Goal: Information Seeking & Learning: Check status

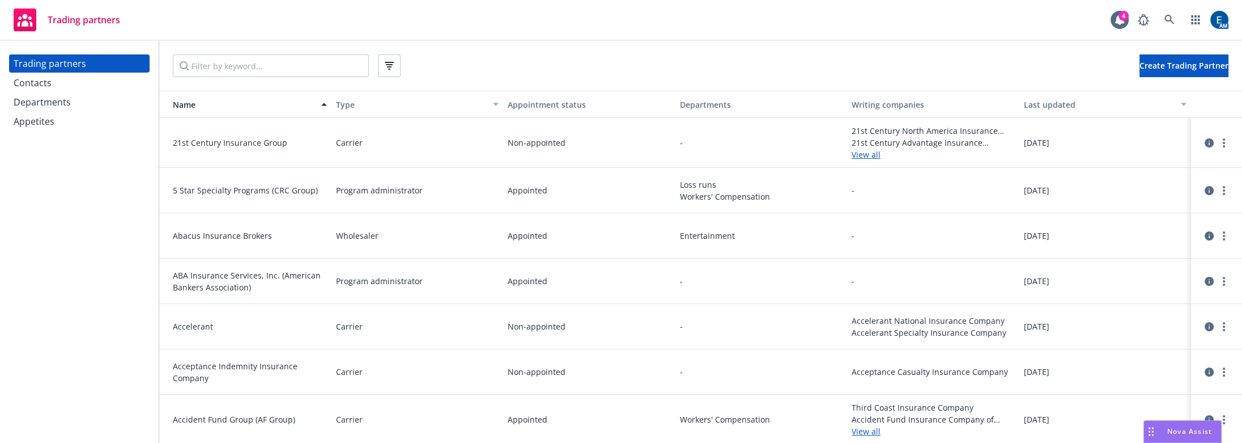
drag, startPoint x: 535, startPoint y: 55, endPoint x: 636, endPoint y: 33, distance: 103.1
click at [535, 55] on div "Create Trading Partner" at bounding box center [701, 65] width 1056 height 23
click at [1175, 17] on icon at bounding box center [1169, 20] width 10 height 10
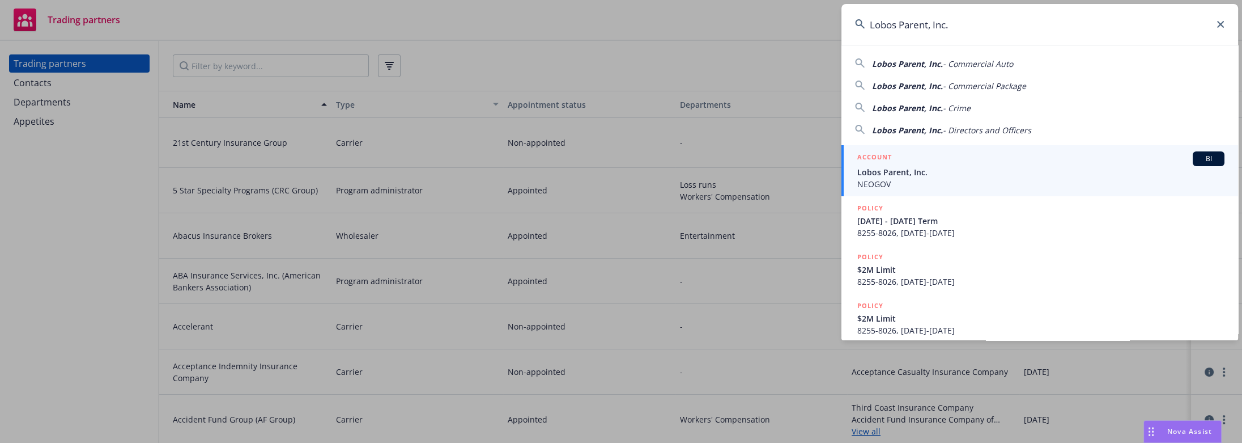
type input "Lobos Parent, Inc."
click at [890, 167] on span "Lobos Parent, Inc." at bounding box center [1040, 172] width 367 height 12
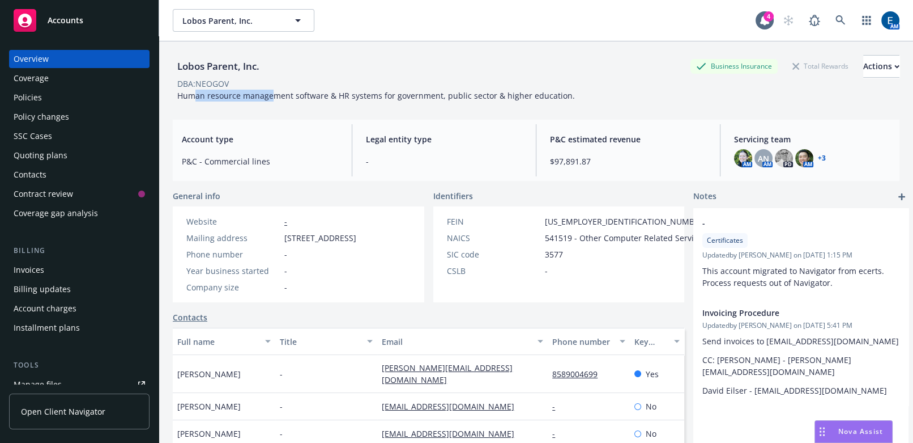
drag, startPoint x: 192, startPoint y: 90, endPoint x: 271, endPoint y: 86, distance: 79.5
click at [271, 90] on span "Human resource management software & HR systems for government, public sector &…" at bounding box center [376, 95] width 398 height 11
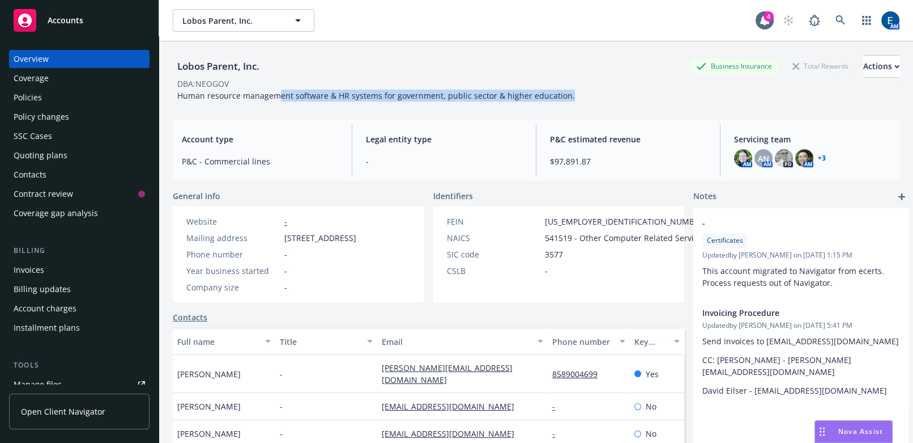
drag, startPoint x: 275, startPoint y: 89, endPoint x: 313, endPoint y: 94, distance: 38.9
click at [313, 94] on div "Lobos Parent, Inc. Business Insurance Total Rewards Actions DBA: NEOGOV Human r…" at bounding box center [536, 75] width 727 height 69
click at [470, 91] on span "Human resource management software & HR systems for government, public sector &…" at bounding box center [376, 95] width 398 height 11
drag, startPoint x: 500, startPoint y: 86, endPoint x: 555, endPoint y: 83, distance: 54.5
click at [555, 90] on span "Human resource management software & HR systems for government, public sector &…" at bounding box center [376, 95] width 398 height 11
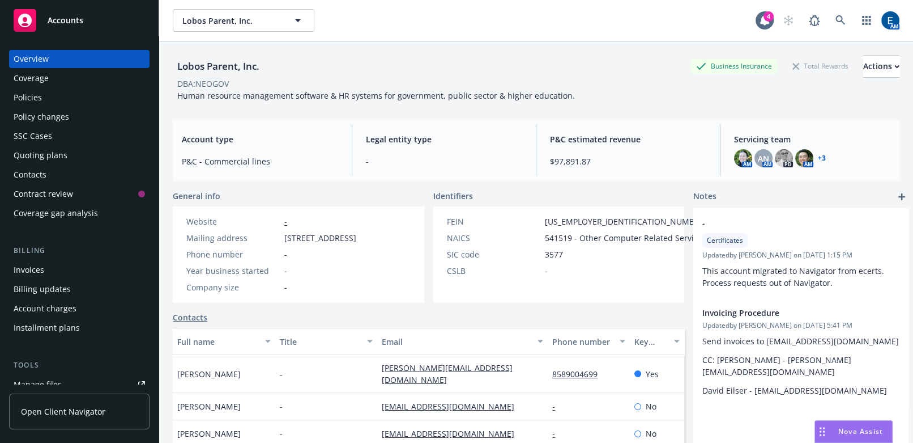
click at [820, 93] on div "Lobos Parent, Inc. Business Insurance Total Rewards Actions DBA: NEOGOV Human r…" at bounding box center [536, 75] width 727 height 69
drag, startPoint x: 487, startPoint y: 29, endPoint x: 614, endPoint y: 33, distance: 127.0
click at [489, 31] on div "Lobos Parent, Inc. Lobos Parent, Inc. 4 AM" at bounding box center [536, 20] width 754 height 41
click at [846, 19] on icon at bounding box center [841, 20] width 10 height 10
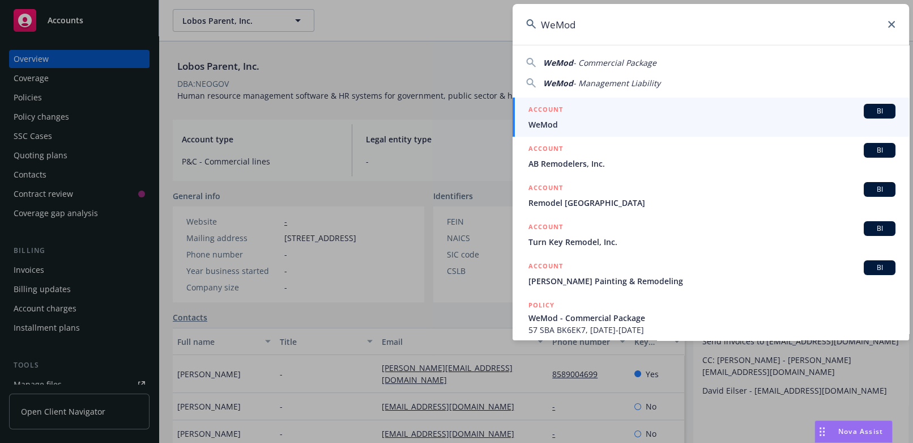
type input "WeMod"
click at [582, 124] on span "WeMod" at bounding box center [712, 124] width 367 height 12
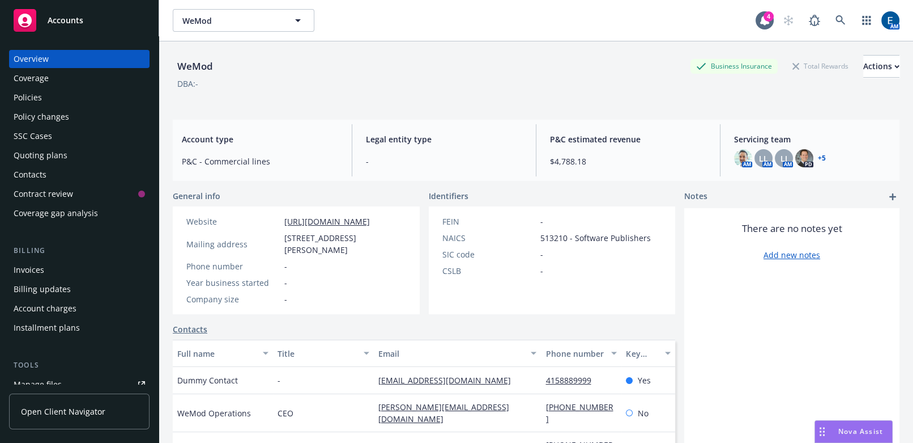
click at [37, 88] on div "Policies" at bounding box center [28, 97] width 28 height 18
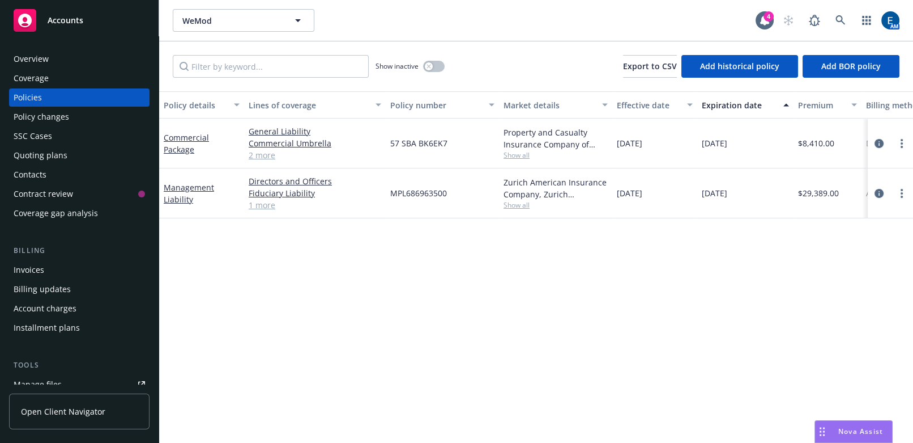
drag, startPoint x: 525, startPoint y: 256, endPoint x: 737, endPoint y: 70, distance: 281.5
click at [531, 245] on div "Policy details Lines of coverage Policy number Market details Effective date Ex…" at bounding box center [536, 274] width 754 height 367
click at [847, 14] on link at bounding box center [841, 20] width 23 height 23
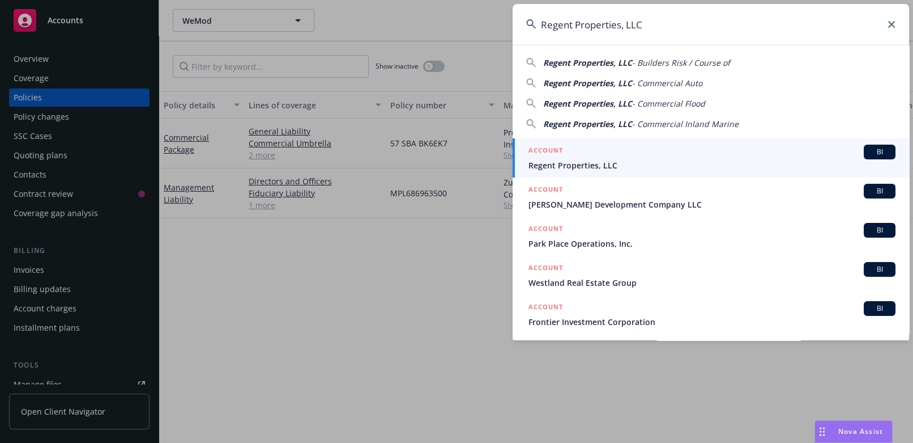
type input "Regent Properties, LLC"
click at [674, 163] on span "Regent Properties, LLC" at bounding box center [712, 165] width 367 height 12
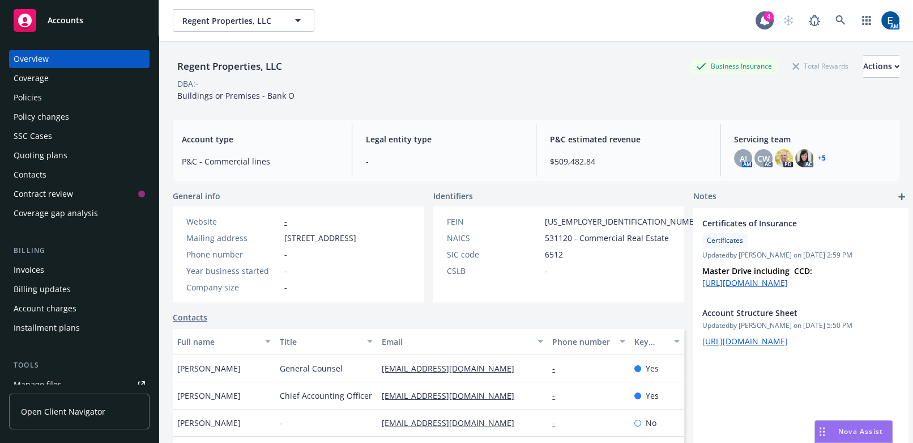
click at [27, 88] on div "Policies" at bounding box center [28, 97] width 28 height 18
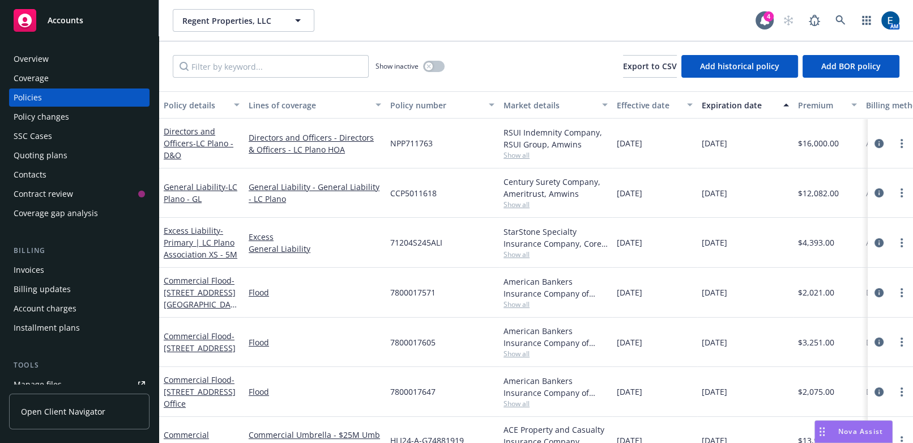
click at [516, 17] on div "Regent Properties, LLC Regent Properties, LLC" at bounding box center [464, 20] width 583 height 23
click at [846, 15] on icon at bounding box center [841, 20] width 10 height 10
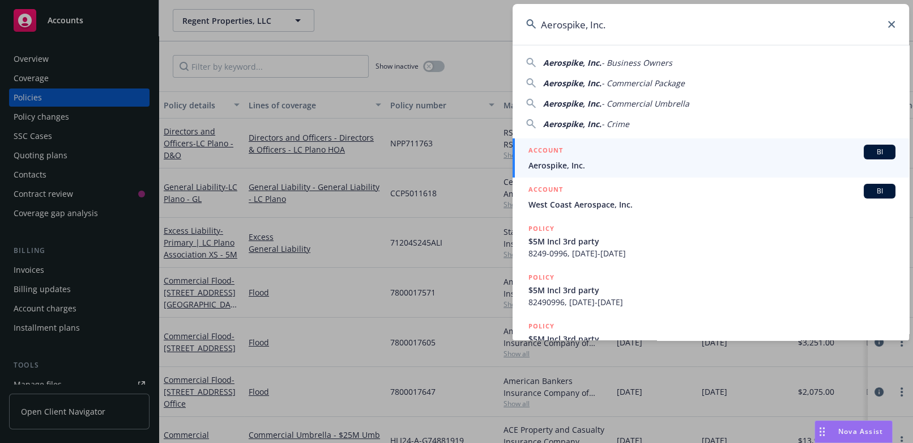
type input "Aerospike, Inc."
click at [596, 158] on div "ACCOUNT BI" at bounding box center [712, 151] width 367 height 15
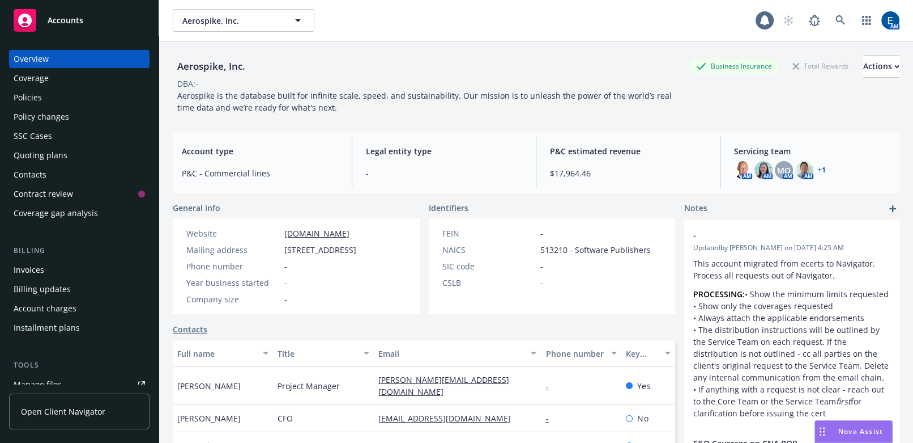
click at [35, 88] on div "Policies" at bounding box center [28, 97] width 28 height 18
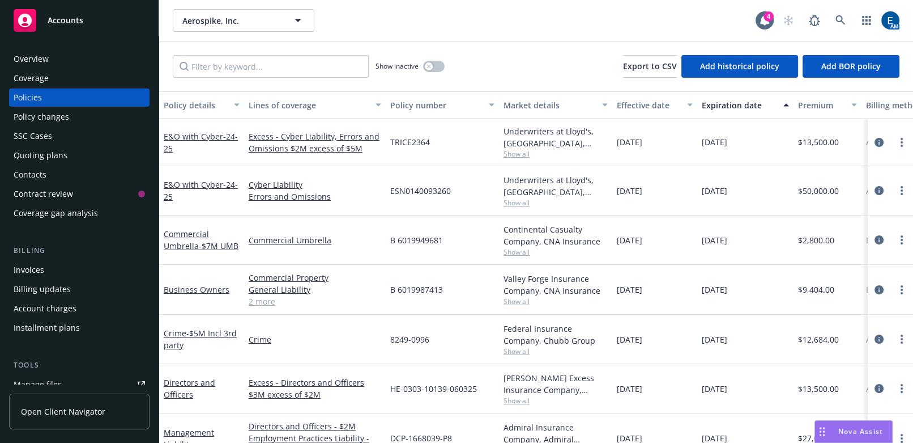
drag, startPoint x: 648, startPoint y: 23, endPoint x: 778, endPoint y: 24, distance: 130.3
click at [652, 23] on div "Aerospike, Inc. Aerospike, Inc." at bounding box center [464, 20] width 583 height 23
click at [846, 15] on icon at bounding box center [841, 20] width 10 height 10
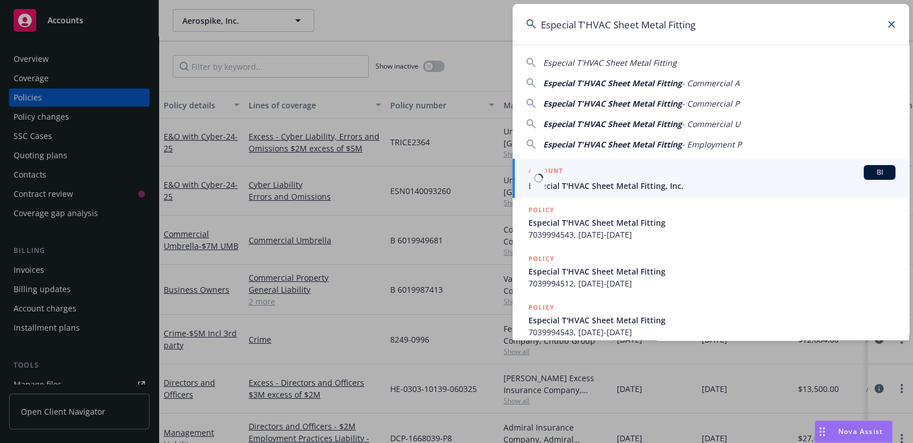
type input "Especial T'HVAC Sheet Metal Fitting"
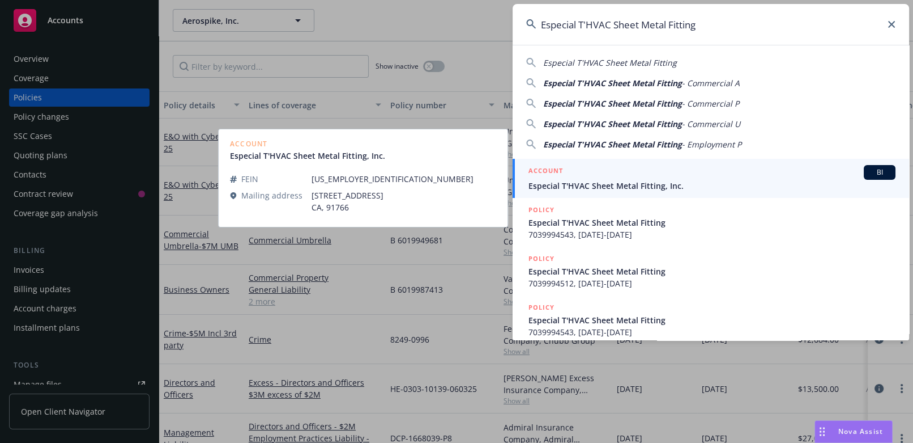
click at [561, 181] on span "Especial T'HVAC Sheet Metal Fitting, Inc." at bounding box center [712, 186] width 367 height 12
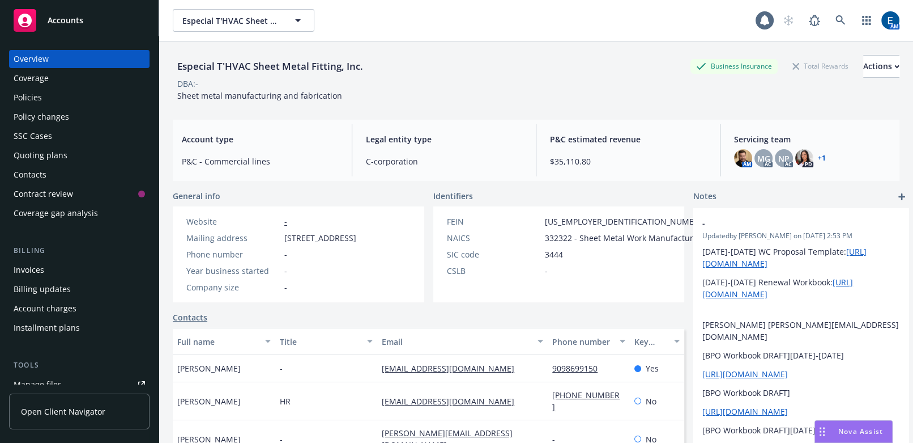
click at [22, 88] on div "Policies" at bounding box center [28, 97] width 28 height 18
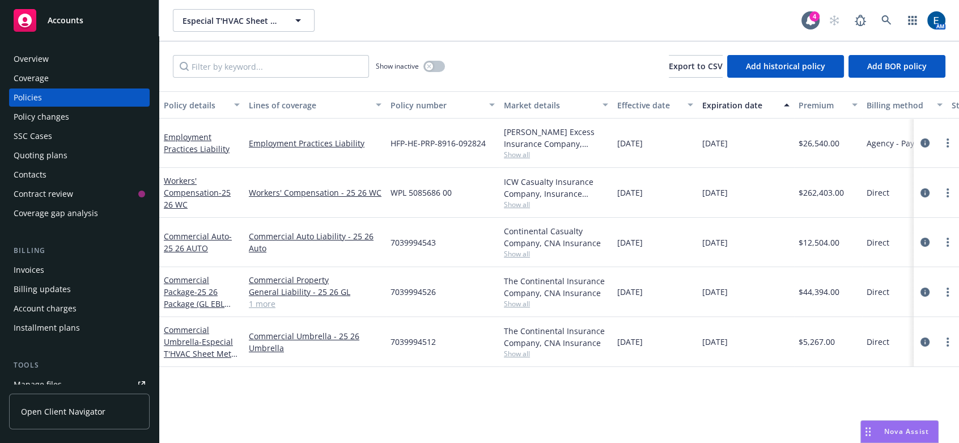
click at [286, 333] on div "Policy details Lines of coverage Policy number Market details Effective date Ex…" at bounding box center [559, 274] width 800 height 367
click at [266, 297] on link "1 more" at bounding box center [315, 303] width 133 height 12
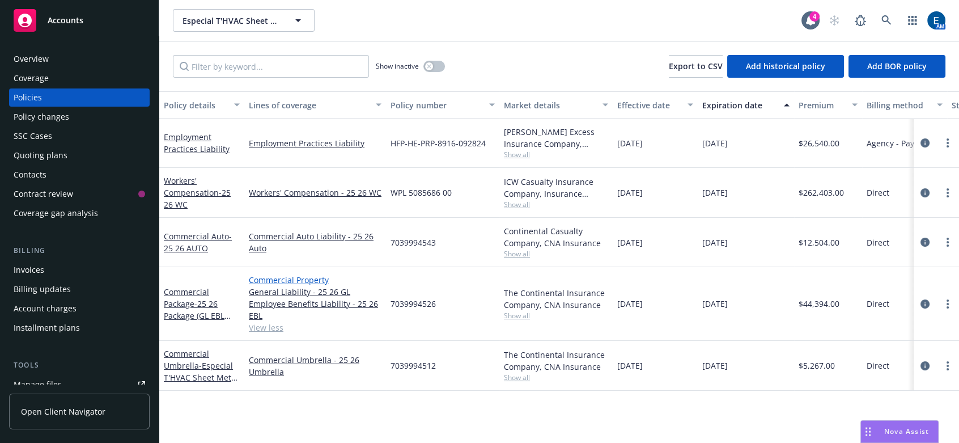
click at [267, 274] on link "Commercial Property" at bounding box center [315, 280] width 133 height 12
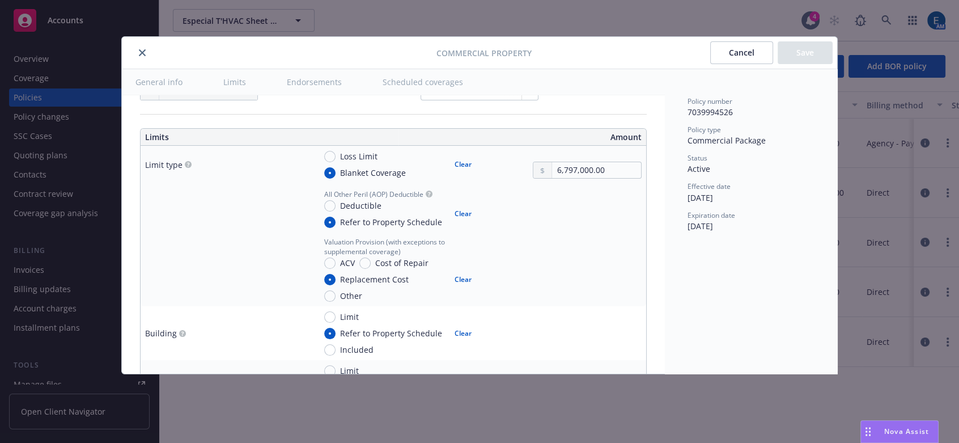
scroll to position [360, 0]
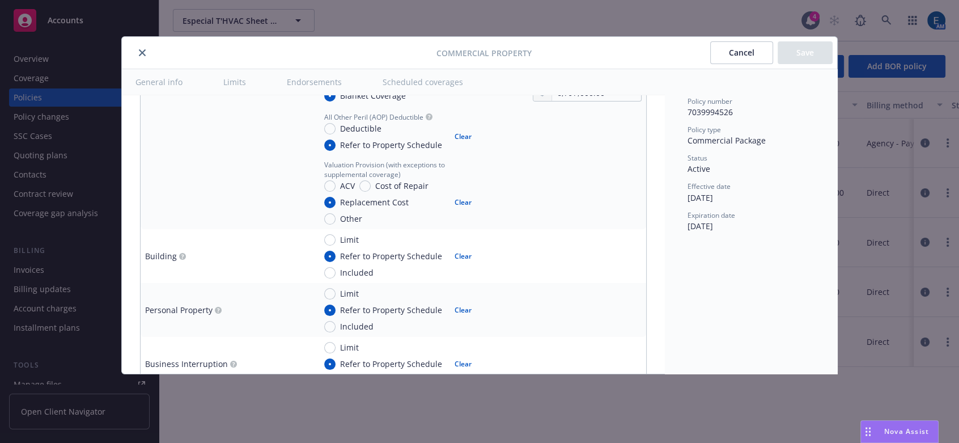
type textarea "x"
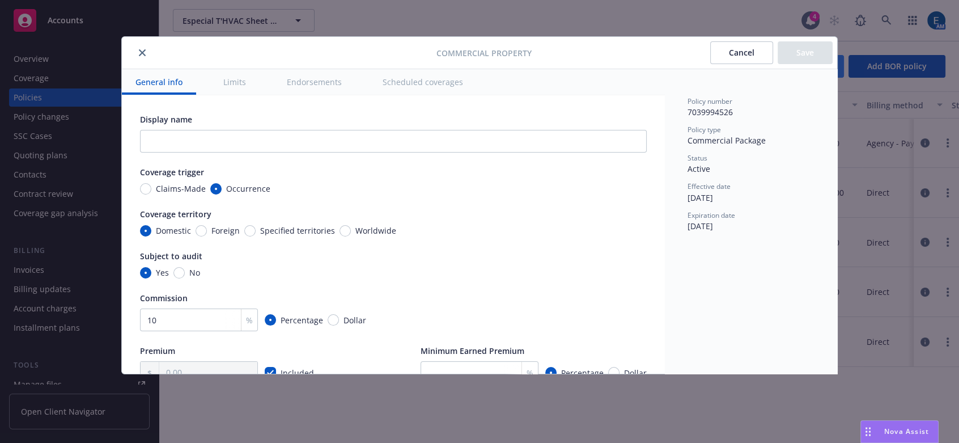
click at [750, 43] on button "Cancel" at bounding box center [741, 52] width 63 height 23
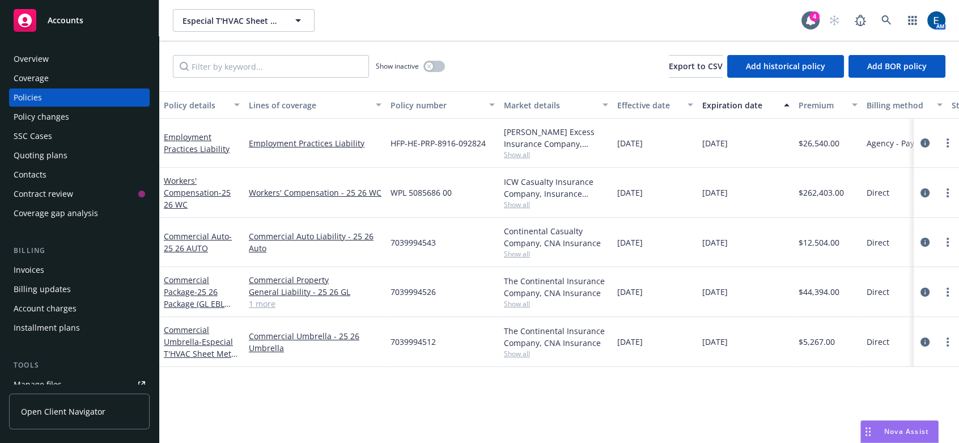
click at [34, 53] on div "Overview" at bounding box center [31, 59] width 35 height 18
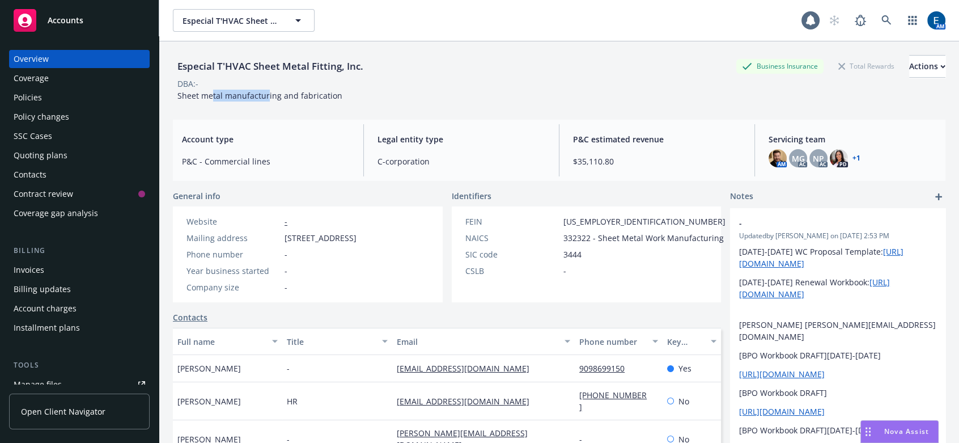
drag, startPoint x: 211, startPoint y: 88, endPoint x: 265, endPoint y: 92, distance: 54.5
click at [265, 92] on div "Sheet metal manufacturing and fabrication" at bounding box center [260, 96] width 174 height 12
drag, startPoint x: 285, startPoint y: 91, endPoint x: 363, endPoint y: 96, distance: 78.4
click at [289, 93] on div "Especial T'HVAC Sheet Metal Fitting, Inc. Business Insurance Total Rewards Acti…" at bounding box center [559, 75] width 772 height 69
click at [491, 155] on span "C-corporation" at bounding box center [461, 161] width 168 height 12
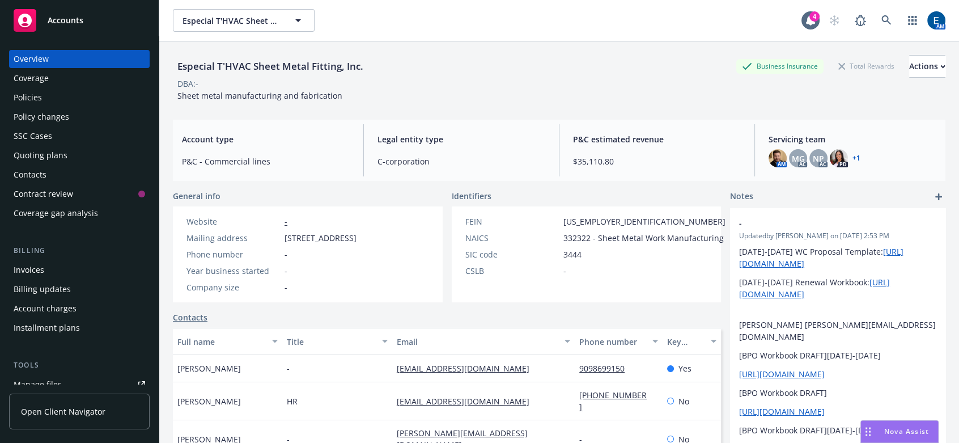
click at [521, 133] on span "Legal entity type" at bounding box center [461, 139] width 168 height 12
click at [891, 15] on icon at bounding box center [886, 20] width 10 height 10
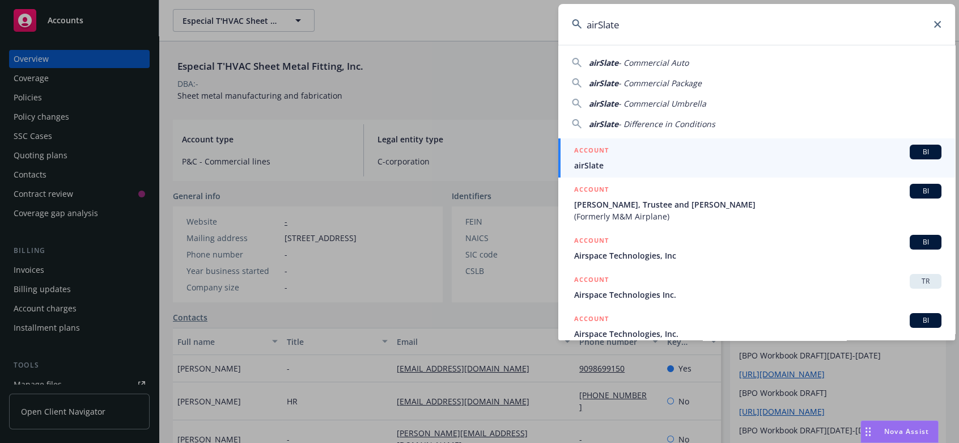
type input "airSlate"
click at [647, 171] on link "ACCOUNT BI airSlate" at bounding box center [756, 157] width 397 height 39
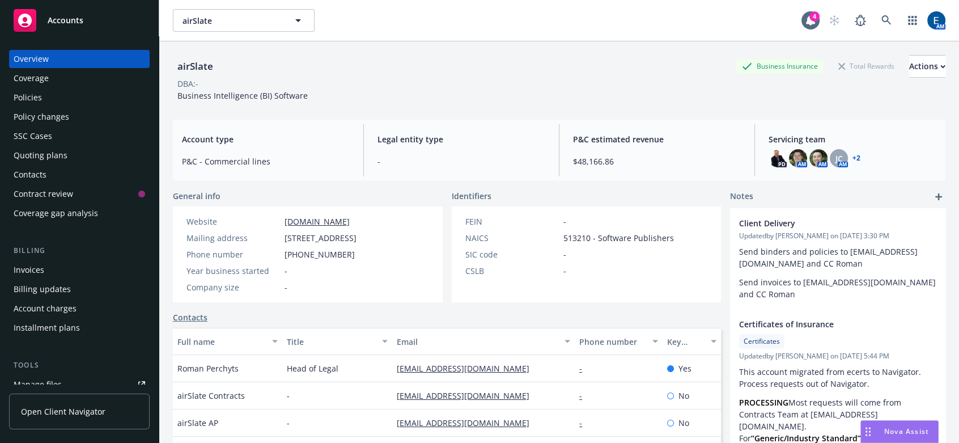
click at [632, 265] on div "CSLB -" at bounding box center [570, 271] width 218 height 12
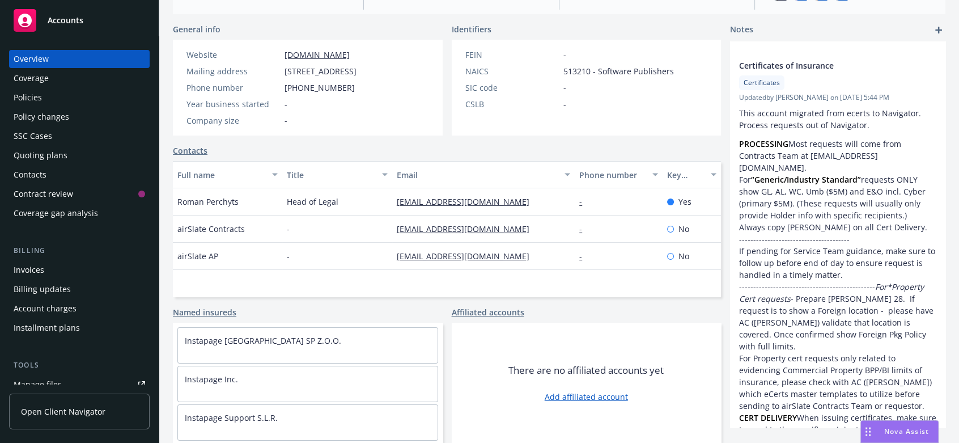
scroll to position [59, 0]
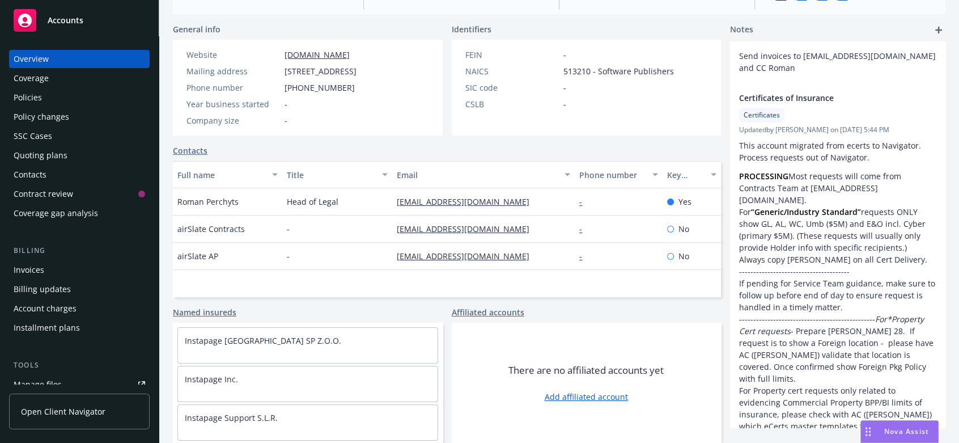
click at [459, 99] on div "FEIN - NAICS 513210 - Software Publishers SIC code - CSLB -" at bounding box center [570, 88] width 236 height 96
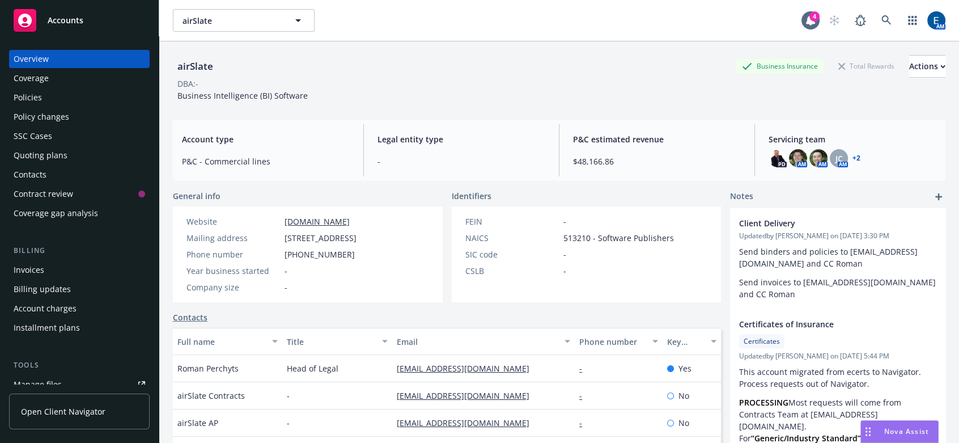
scroll to position [0, 0]
click at [886, 16] on link at bounding box center [886, 20] width 23 height 23
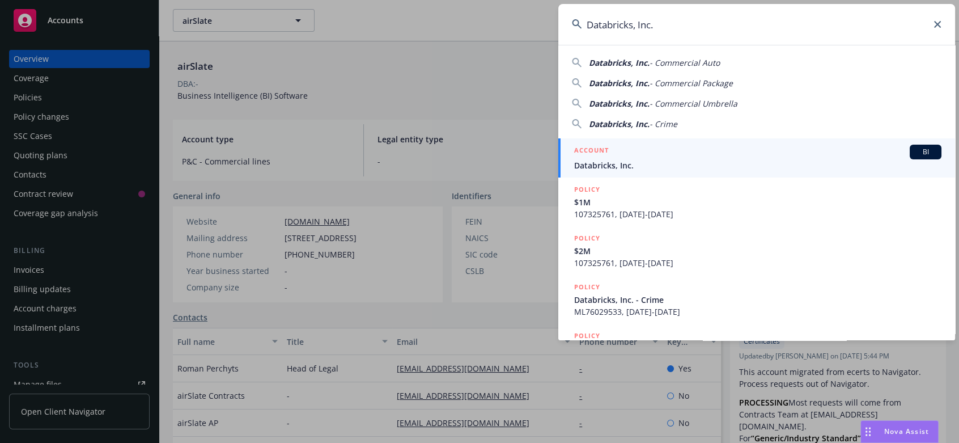
type input "Databricks, Inc."
click at [623, 163] on span "Databricks, Inc." at bounding box center [757, 165] width 367 height 12
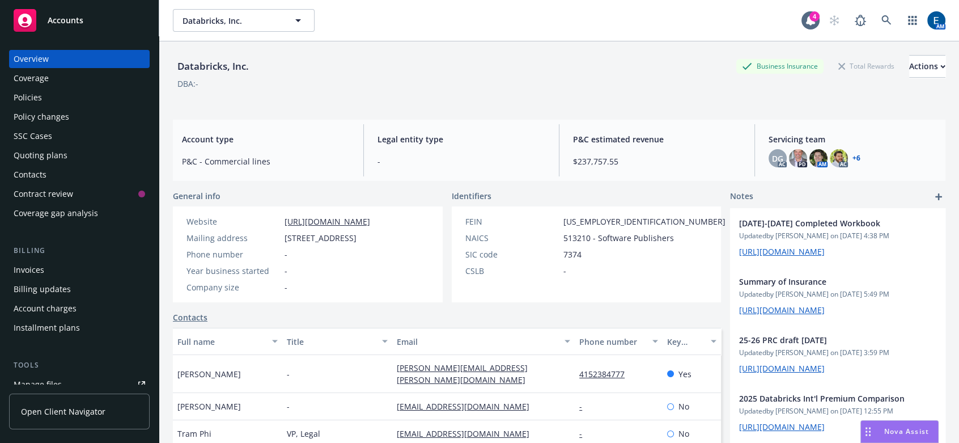
click at [375, 260] on div "Phone number -" at bounding box center [278, 254] width 193 height 12
click at [46, 88] on div "Policies" at bounding box center [79, 97] width 131 height 18
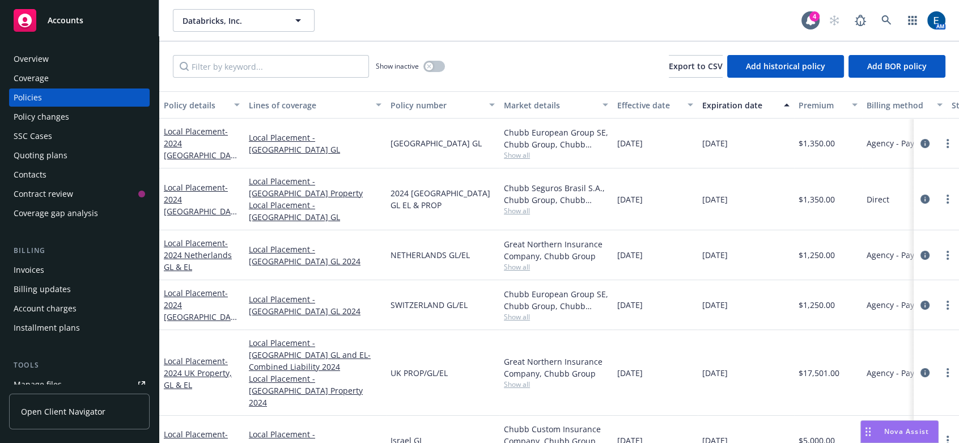
click at [45, 69] on div "Coverage" at bounding box center [79, 78] width 131 height 18
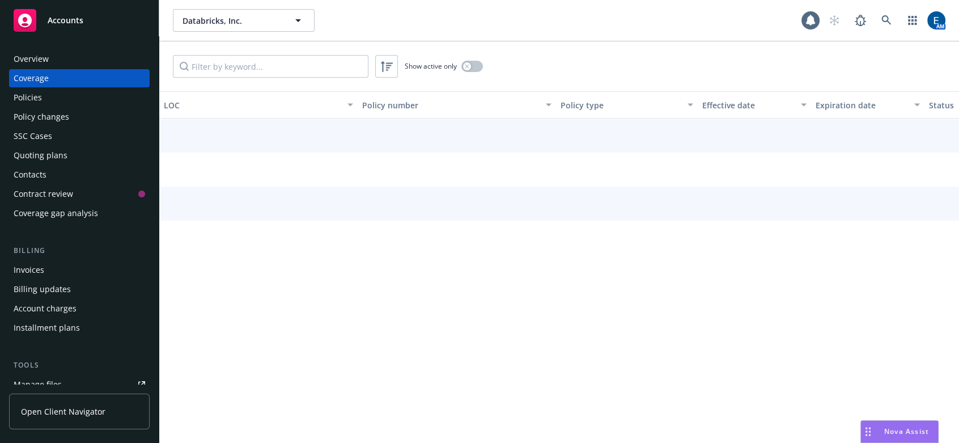
click at [48, 51] on div "Overview" at bounding box center [79, 59] width 131 height 18
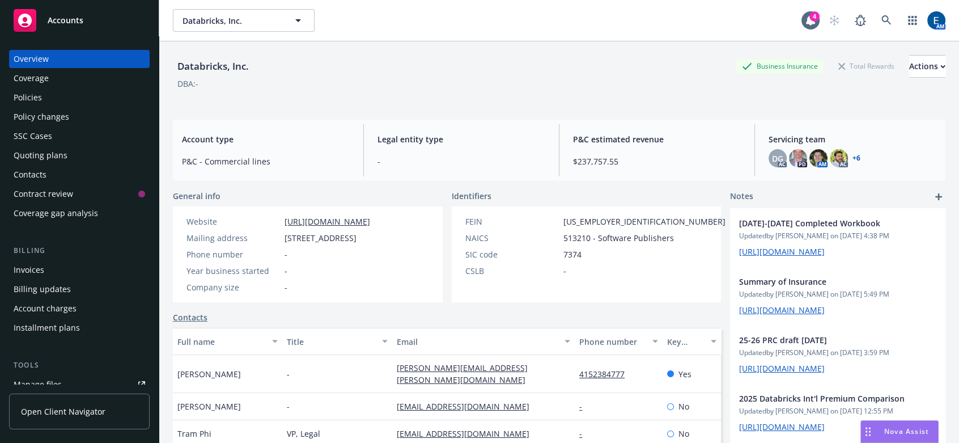
drag, startPoint x: 546, startPoint y: 59, endPoint x: 555, endPoint y: 59, distance: 8.5
click at [550, 59] on div "Databricks, Inc. Business Insurance Total Rewards Actions" at bounding box center [559, 66] width 772 height 23
drag, startPoint x: 884, startPoint y: 14, endPoint x: 850, endPoint y: 12, distance: 34.0
click at [883, 14] on div "AM" at bounding box center [884, 20] width 122 height 23
click at [890, 16] on icon at bounding box center [886, 20] width 10 height 10
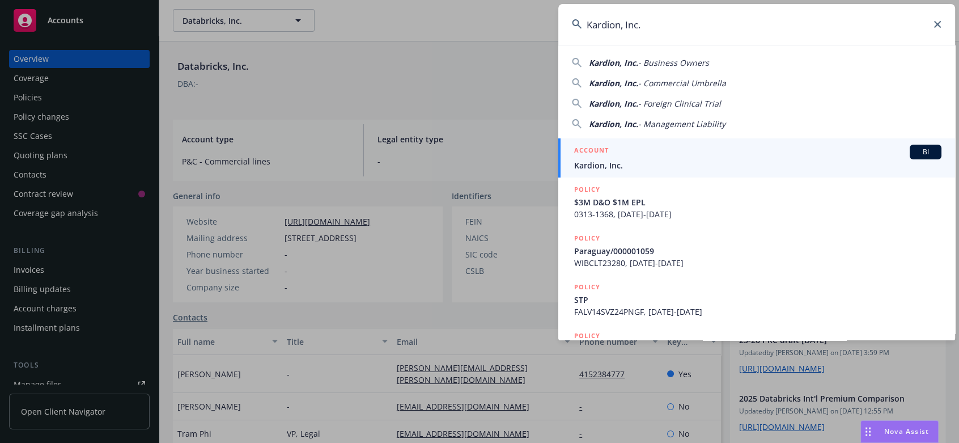
type input "Kardion, Inc."
click at [632, 156] on div "ACCOUNT BI" at bounding box center [757, 151] width 367 height 15
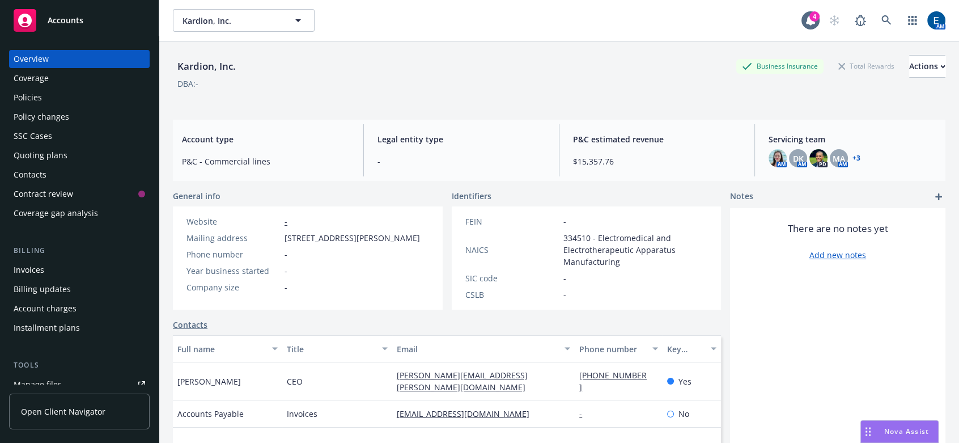
click at [65, 88] on div "Policies" at bounding box center [79, 97] width 131 height 18
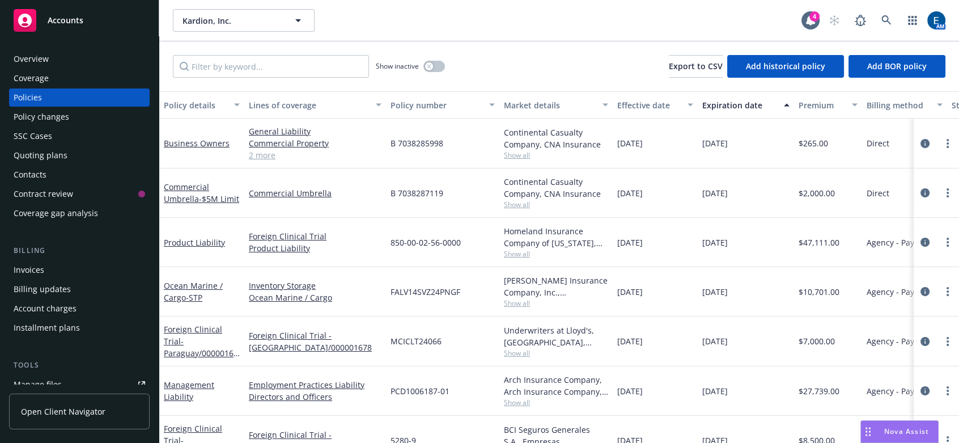
drag, startPoint x: 515, startPoint y: 17, endPoint x: 618, endPoint y: 11, distance: 102.7
click at [520, 17] on div "Kardion, Inc. Kardion, Inc." at bounding box center [487, 20] width 628 height 23
click at [891, 15] on icon at bounding box center [886, 20] width 10 height 10
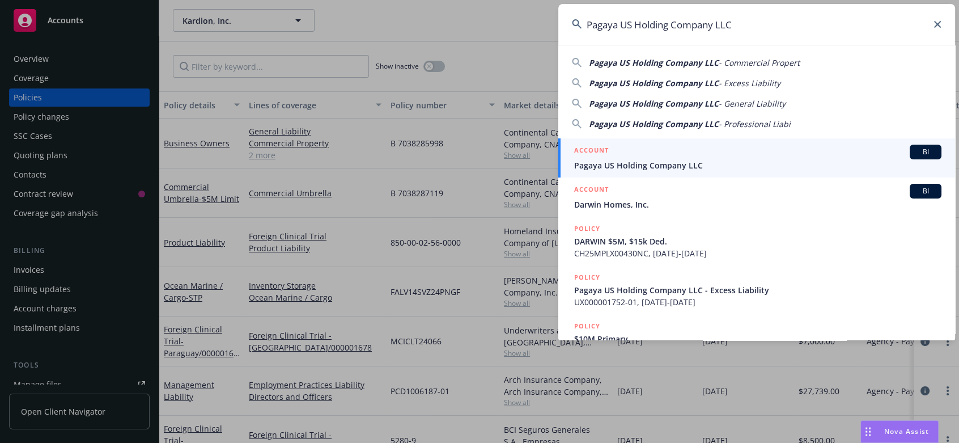
type input "Pagaya US Holding Company LLC"
click at [611, 161] on span "Pagaya US Holding Company LLC" at bounding box center [757, 165] width 367 height 12
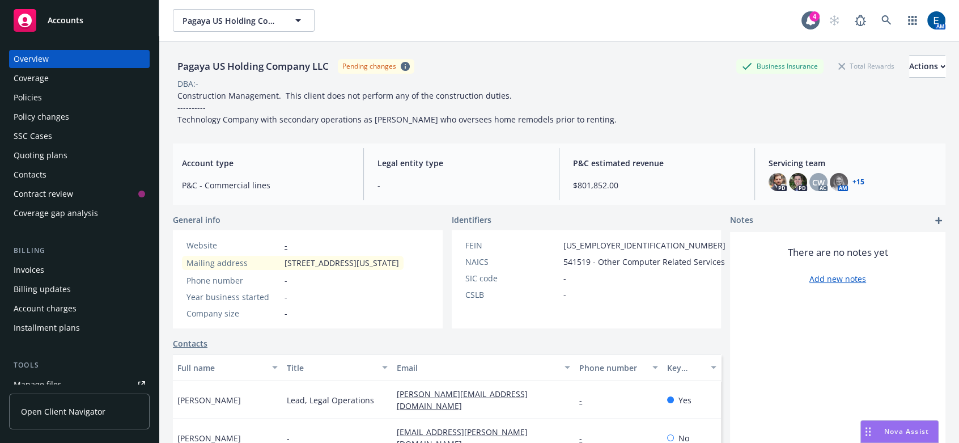
click at [57, 88] on div "Policies" at bounding box center [79, 97] width 131 height 18
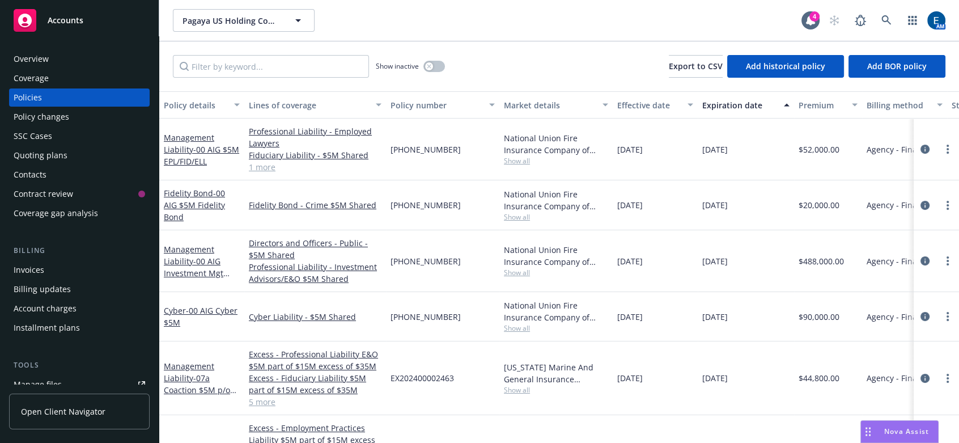
click at [526, 212] on span "Show all" at bounding box center [556, 217] width 104 height 10
click at [519, 156] on span "Show all" at bounding box center [556, 161] width 104 height 10
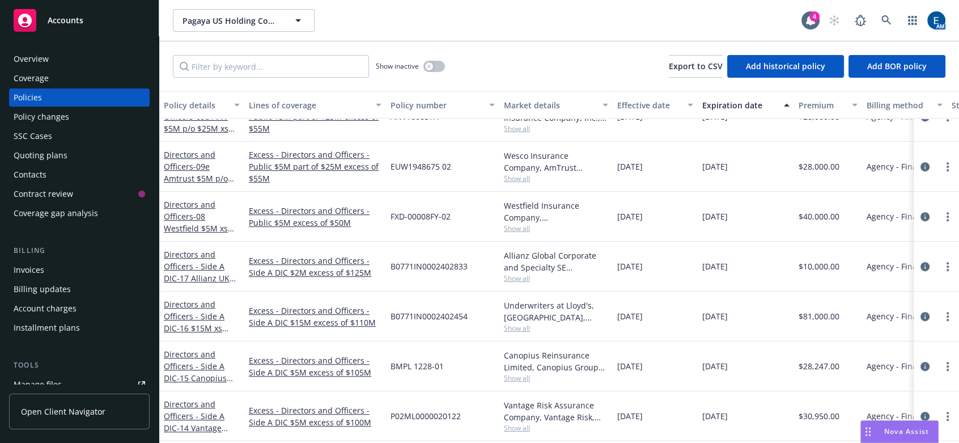
scroll to position [1030, 0]
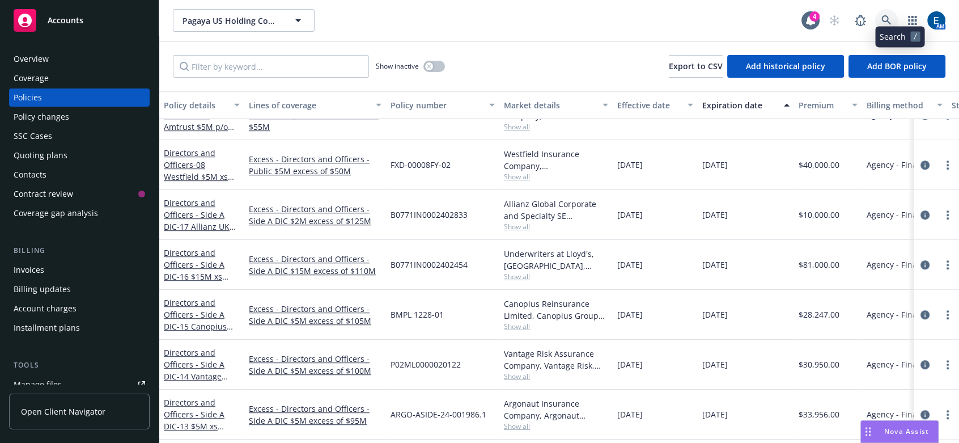
click at [891, 15] on icon at bounding box center [886, 20] width 10 height 10
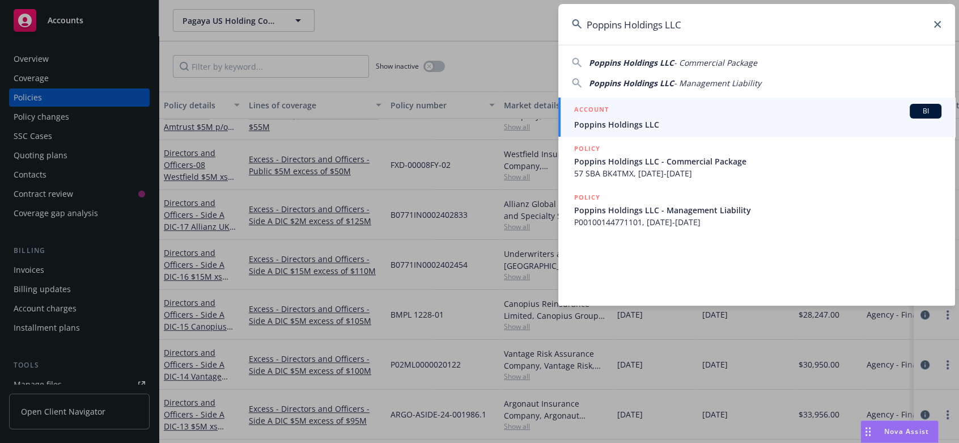
type input "Poppins Holdings LLC"
click at [681, 124] on span "Poppins Holdings LLC" at bounding box center [757, 124] width 367 height 12
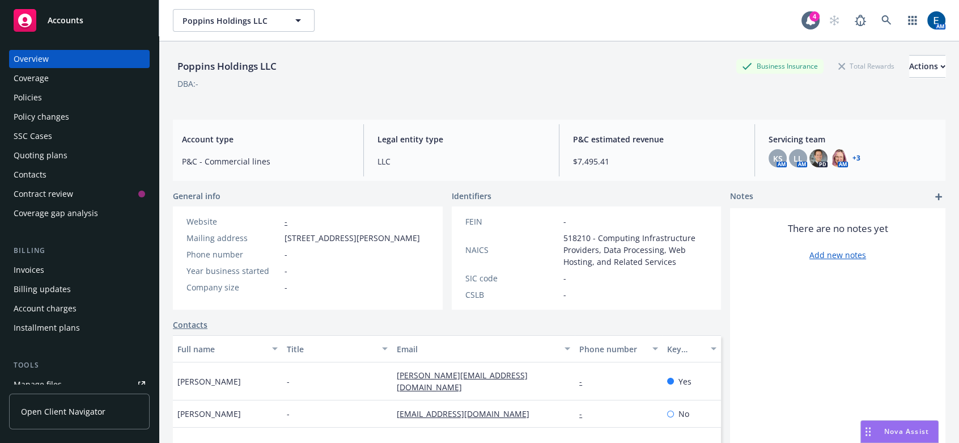
click at [39, 88] on div "Policies" at bounding box center [79, 97] width 131 height 18
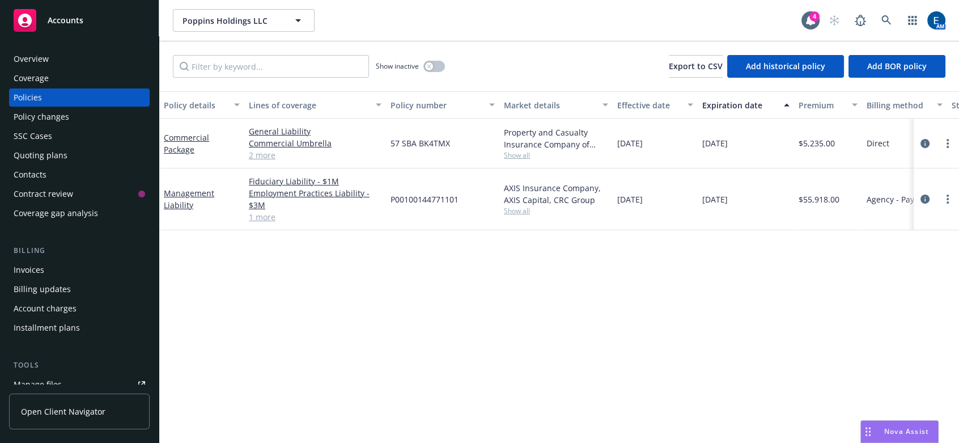
click at [496, 25] on div "Poppins Holdings LLC Poppins Holdings LLC 4 AM" at bounding box center [559, 20] width 800 height 41
click at [891, 16] on icon at bounding box center [886, 20] width 10 height 10
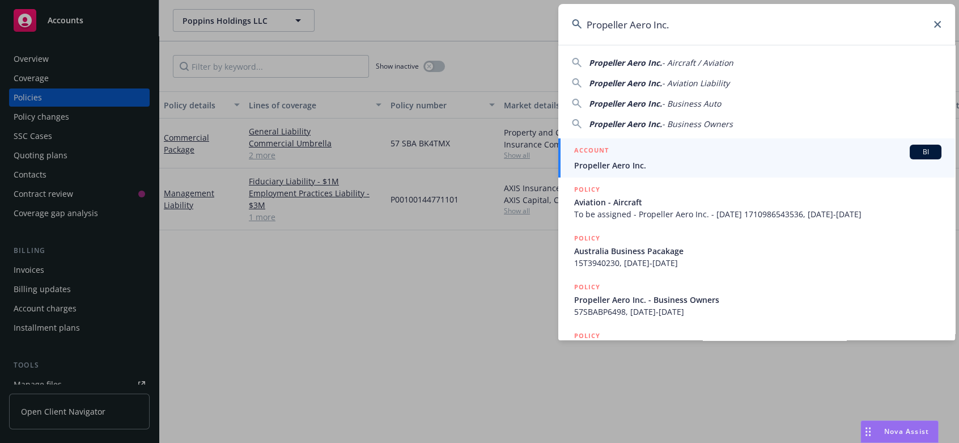
type input "Propeller Aero Inc."
click at [631, 162] on span "Propeller Aero Inc." at bounding box center [757, 165] width 367 height 12
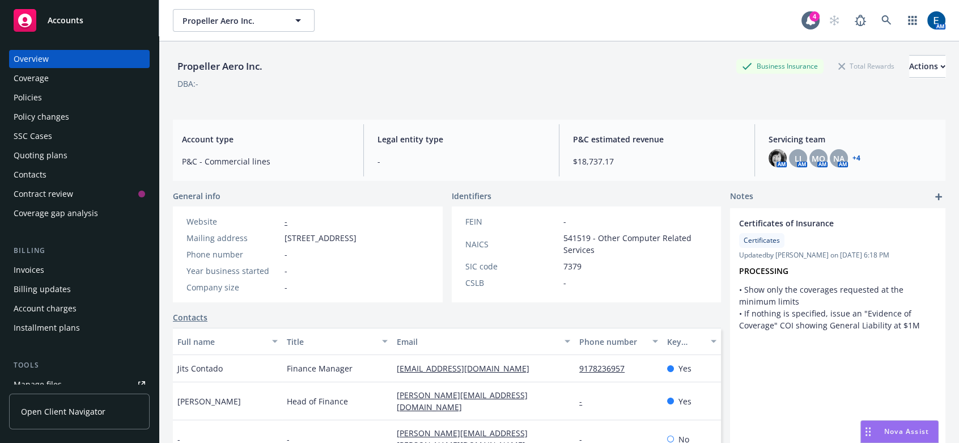
click at [516, 193] on div "Identifiers FEIN - NAICS 541519 - Other Computer Related Services SIC code 7379…" at bounding box center [587, 246] width 270 height 112
click at [30, 88] on div "Policies" at bounding box center [28, 97] width 28 height 18
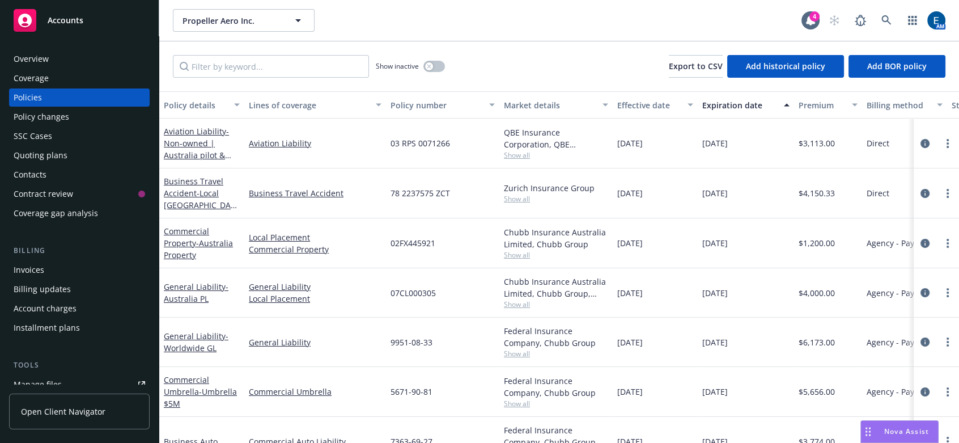
click at [538, 49] on div "Show inactive Export to CSV Add historical policy Add BOR policy" at bounding box center [559, 66] width 800 height 50
click at [891, 15] on icon at bounding box center [886, 20] width 10 height 10
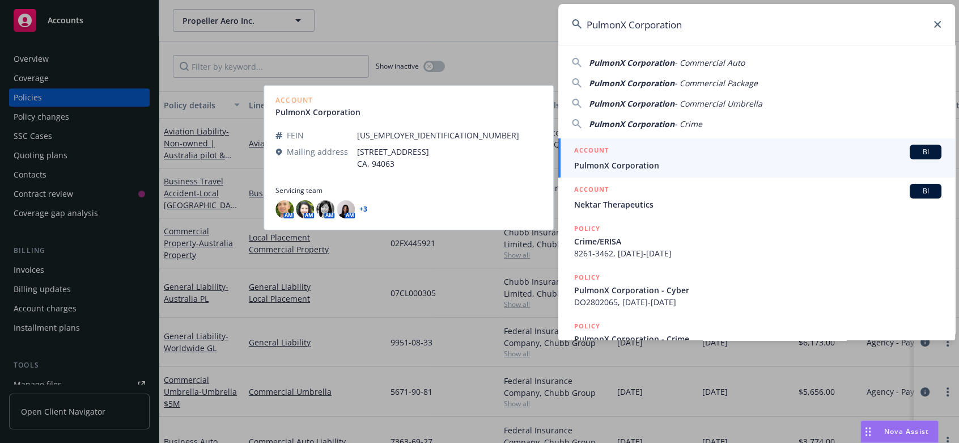
type input "PulmonX Corporation"
click at [650, 154] on div "ACCOUNT BI" at bounding box center [757, 151] width 367 height 15
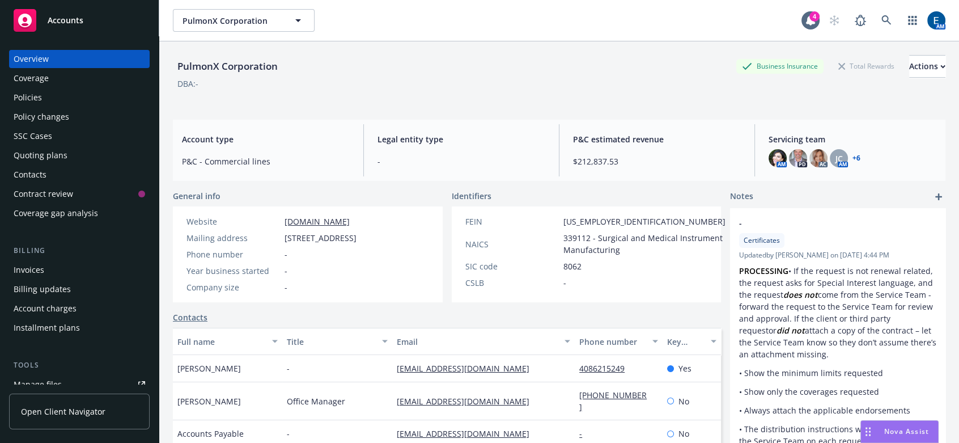
click at [852, 155] on link "+ 6" at bounding box center [856, 158] width 8 height 7
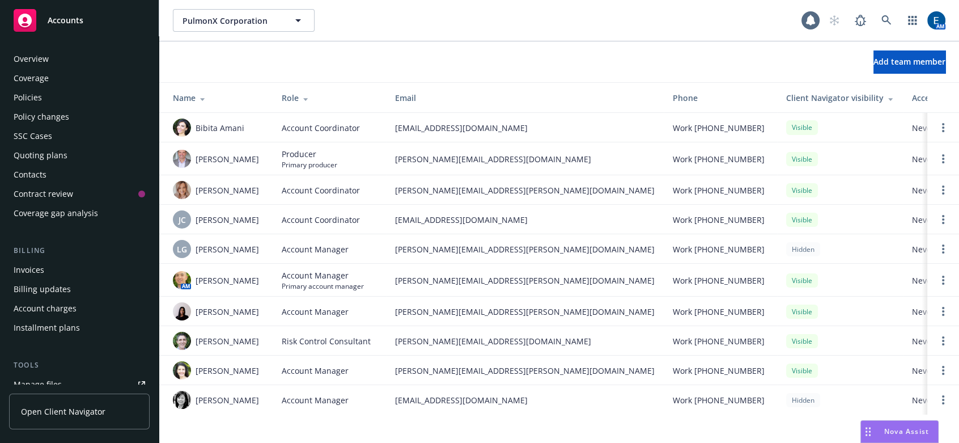
scroll to position [120, 0]
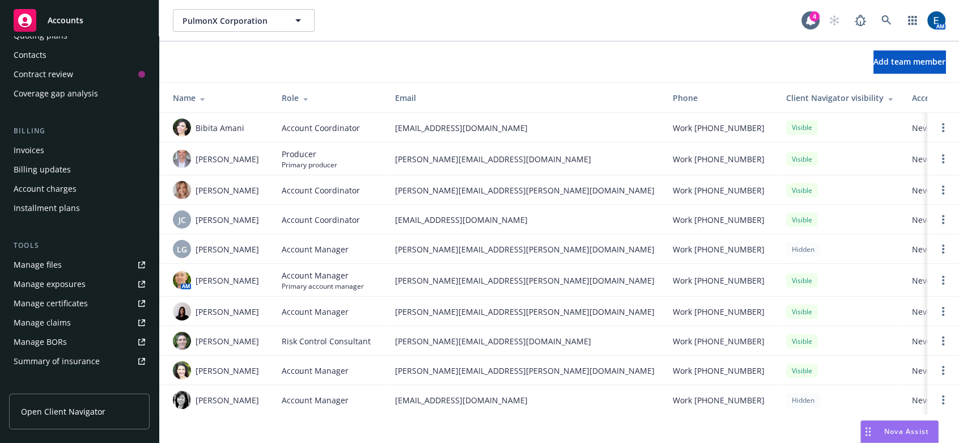
drag, startPoint x: 603, startPoint y: 46, endPoint x: 671, endPoint y: 36, distance: 68.7
click at [603, 50] on div "Add team member" at bounding box center [559, 61] width 800 height 23
click at [909, 4] on div "PulmonX Corporation PulmonX Corporation 4 AM" at bounding box center [559, 20] width 800 height 41
click at [891, 15] on icon at bounding box center [886, 20] width 10 height 10
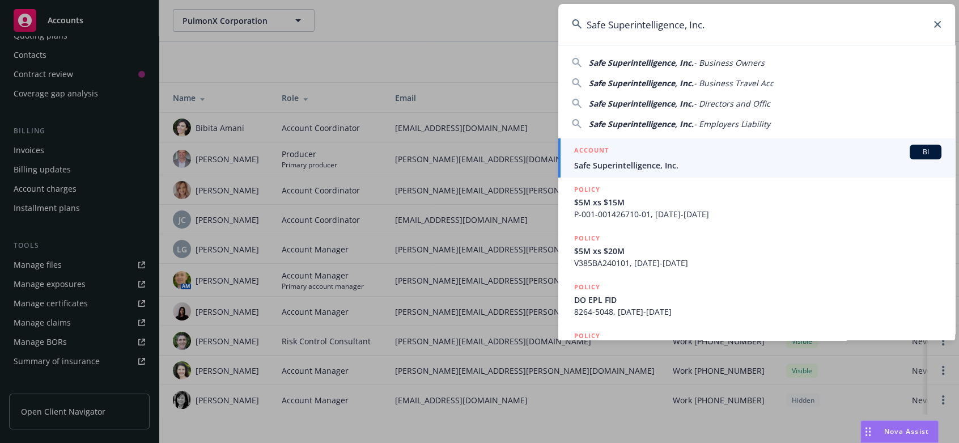
type input "Safe Superintelligence, Inc."
click at [648, 168] on span "Safe Superintelligence, Inc." at bounding box center [757, 165] width 367 height 12
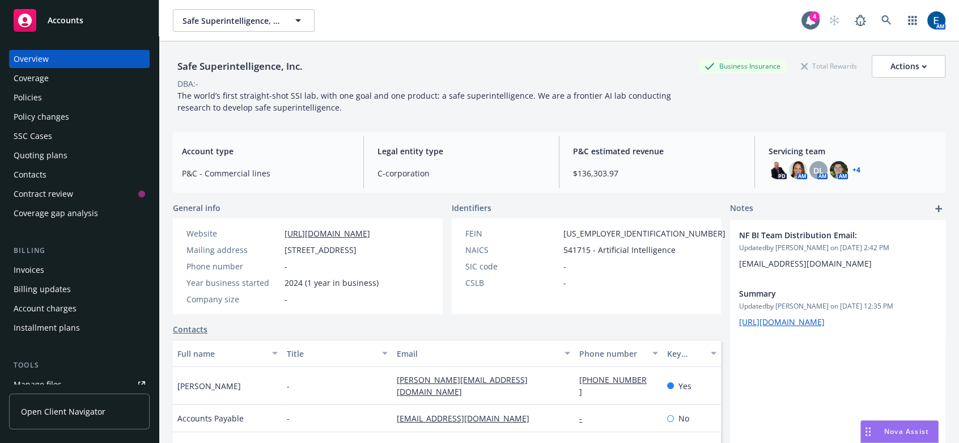
click at [36, 88] on div "Policies" at bounding box center [28, 97] width 28 height 18
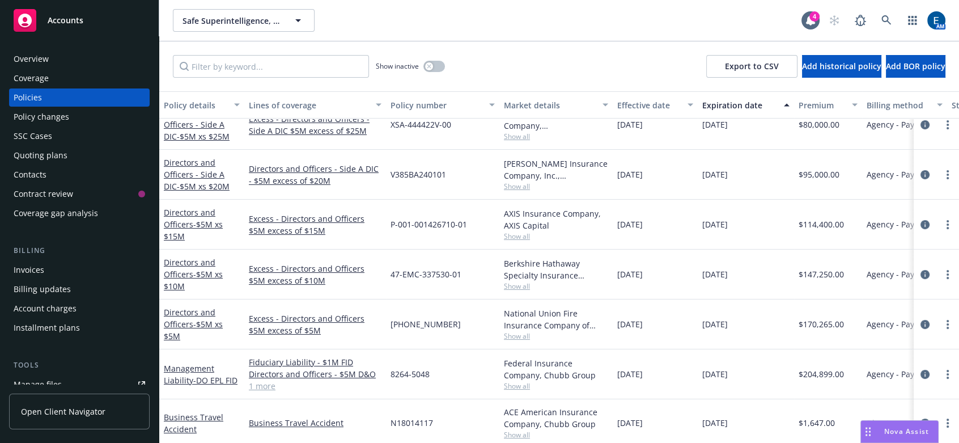
scroll to position [258, 0]
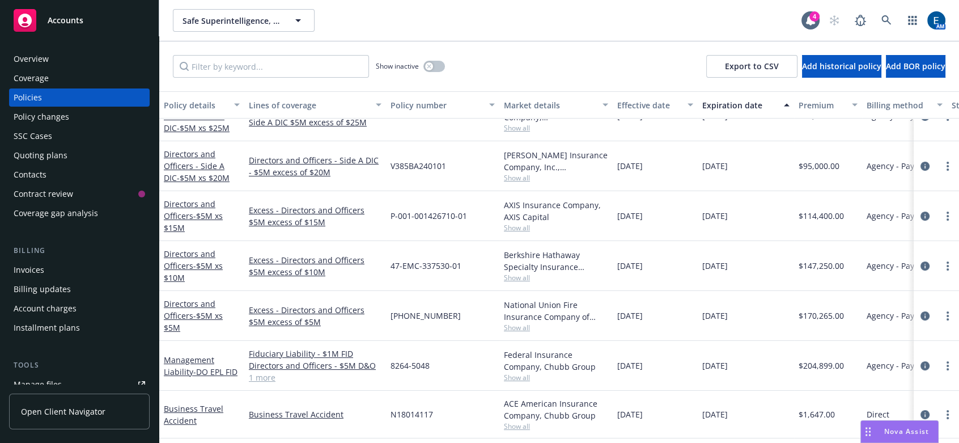
drag, startPoint x: 495, startPoint y: 54, endPoint x: 567, endPoint y: 35, distance: 74.4
click at [495, 54] on div "Show inactive Export to CSV Add historical policy Add BOR policy" at bounding box center [559, 66] width 800 height 50
click at [891, 15] on icon at bounding box center [886, 20] width 10 height 10
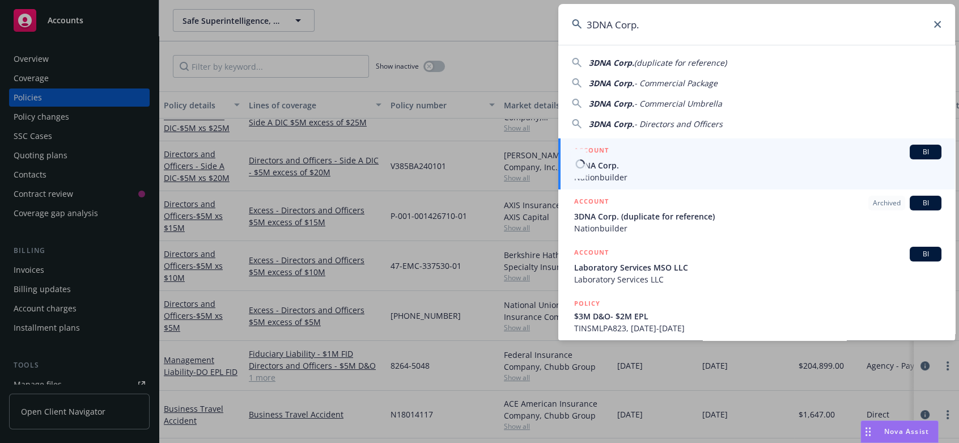
type input "3DNA Corp."
click at [630, 159] on span "3DNA Corp." at bounding box center [757, 165] width 367 height 12
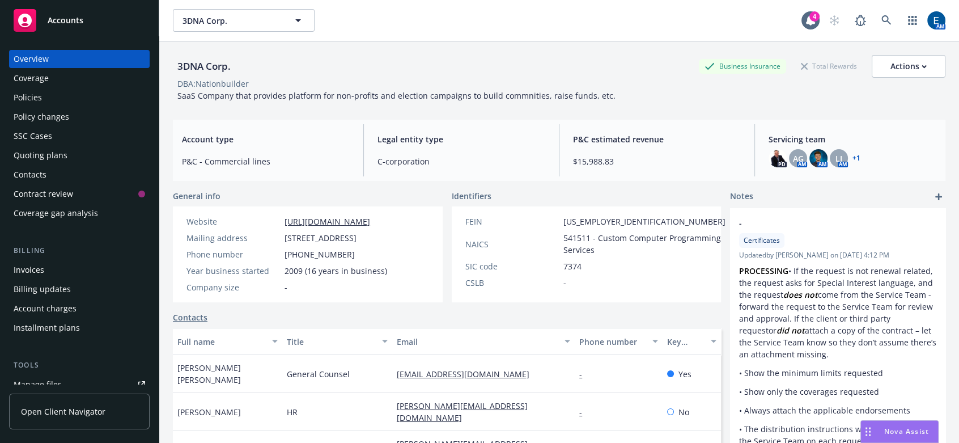
click at [47, 88] on div "Policies" at bounding box center [79, 97] width 131 height 18
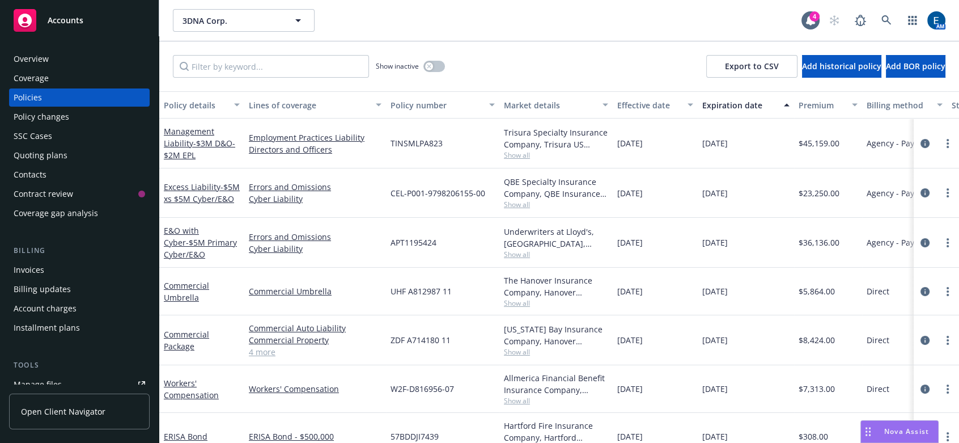
click at [475, 45] on div "Show inactive Export to CSV Add historical policy Add BOR policy" at bounding box center [559, 66] width 800 height 50
click at [891, 16] on icon at bounding box center [886, 20] width 10 height 10
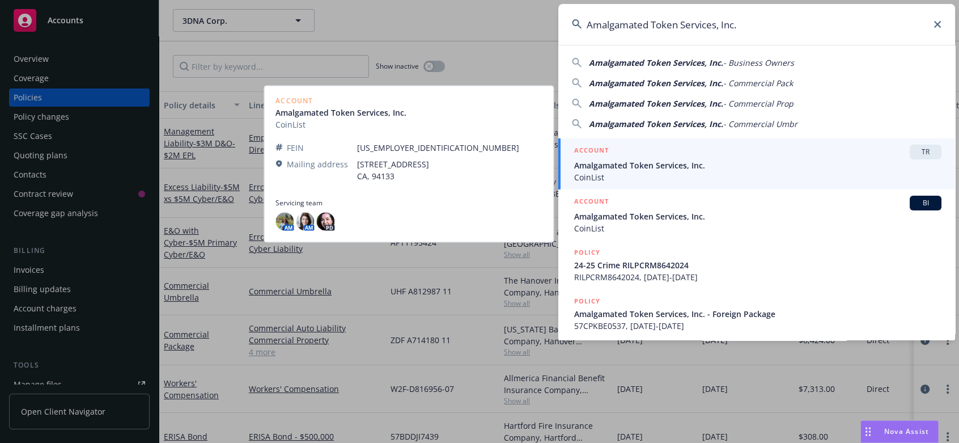
type input "Amalgamated Token Services, Inc."
click at [669, 159] on span "Amalgamated Token Services, Inc." at bounding box center [757, 165] width 367 height 12
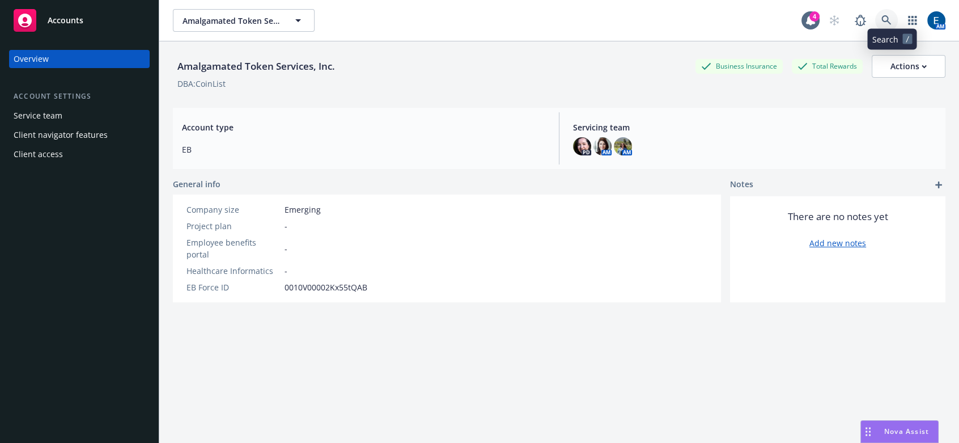
click at [891, 15] on icon at bounding box center [886, 20] width 10 height 10
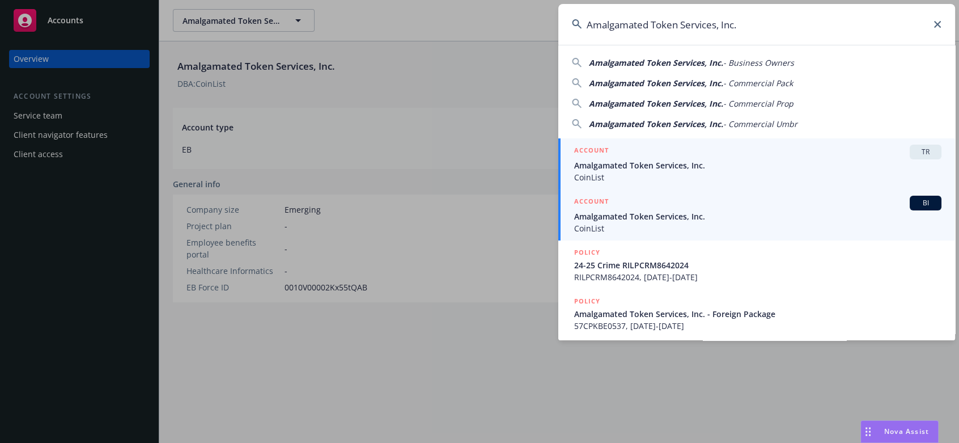
type input "Amalgamated Token Services, Inc."
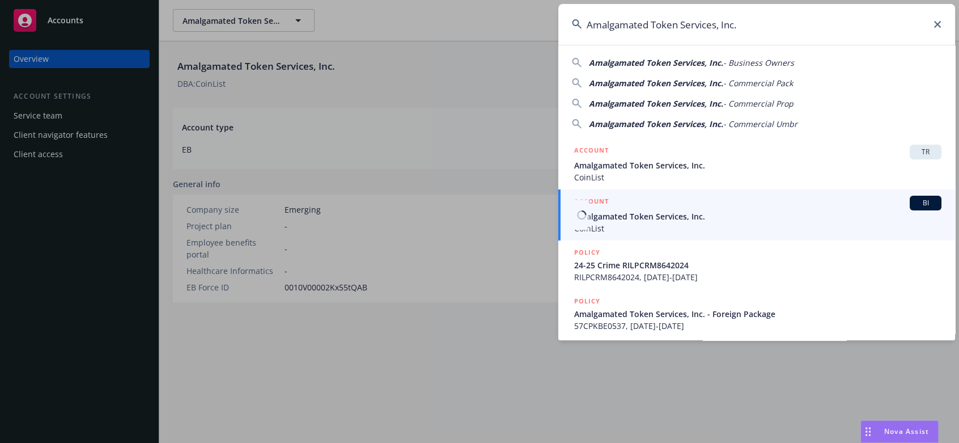
click at [644, 209] on div "ACCOUNT BI" at bounding box center [757, 202] width 367 height 15
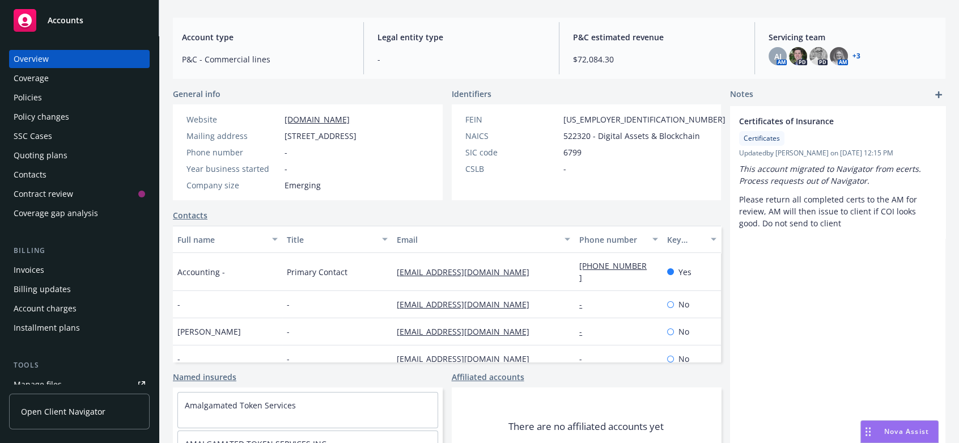
scroll to position [103, 0]
click at [57, 88] on div "Policies" at bounding box center [79, 97] width 131 height 18
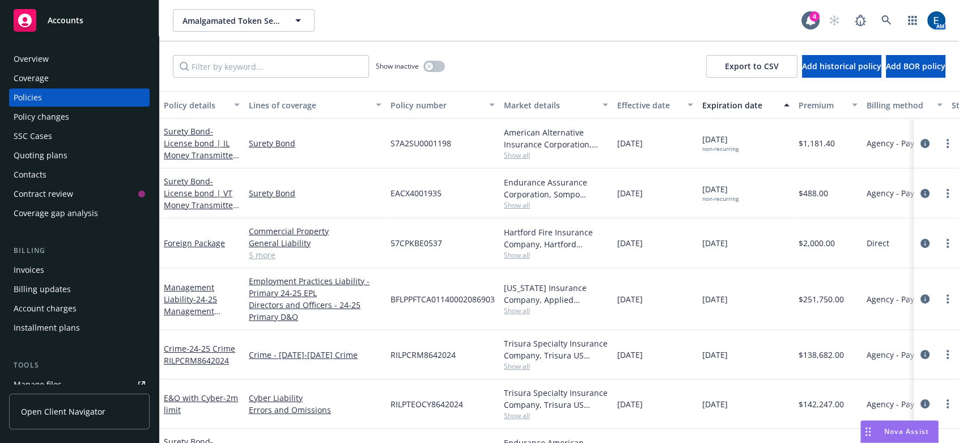
drag, startPoint x: 550, startPoint y: 31, endPoint x: 765, endPoint y: 22, distance: 214.9
click at [563, 32] on div "Amalgamated Token Services, Inc. Amalgamated Token Services, Inc. 4 AM Show ina…" at bounding box center [559, 221] width 800 height 443
click at [891, 15] on icon at bounding box center [886, 20] width 10 height 10
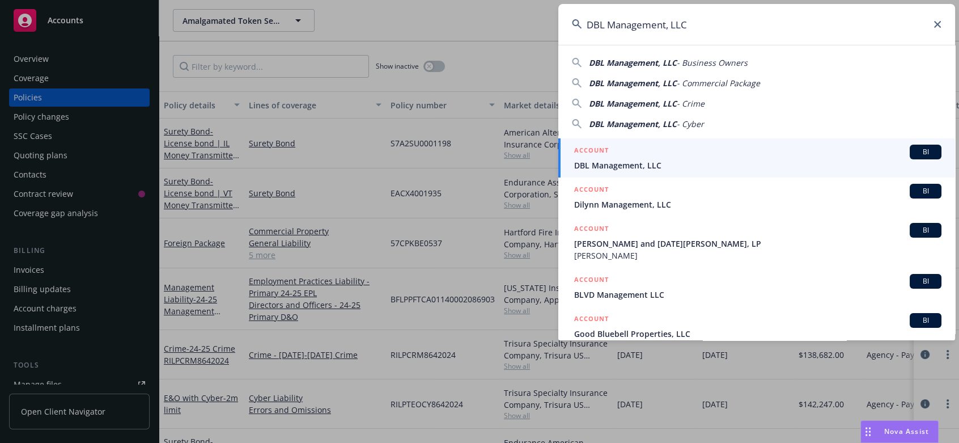
type input "DBL Management, LLC"
click at [615, 170] on span "DBL Management, LLC" at bounding box center [757, 165] width 367 height 12
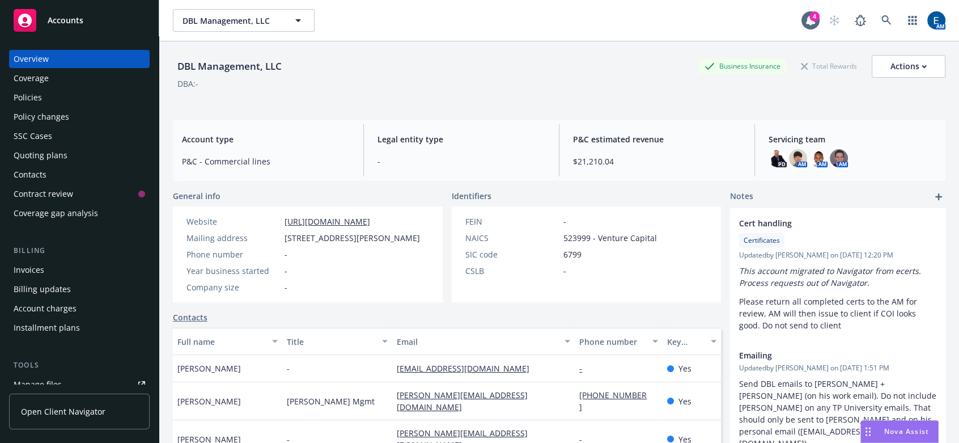
drag, startPoint x: 591, startPoint y: 55, endPoint x: 663, endPoint y: 48, distance: 72.3
click at [591, 55] on div "DBL Management, LLC Business Insurance Total Rewards Actions" at bounding box center [559, 66] width 772 height 23
click at [891, 15] on icon at bounding box center [886, 20] width 10 height 10
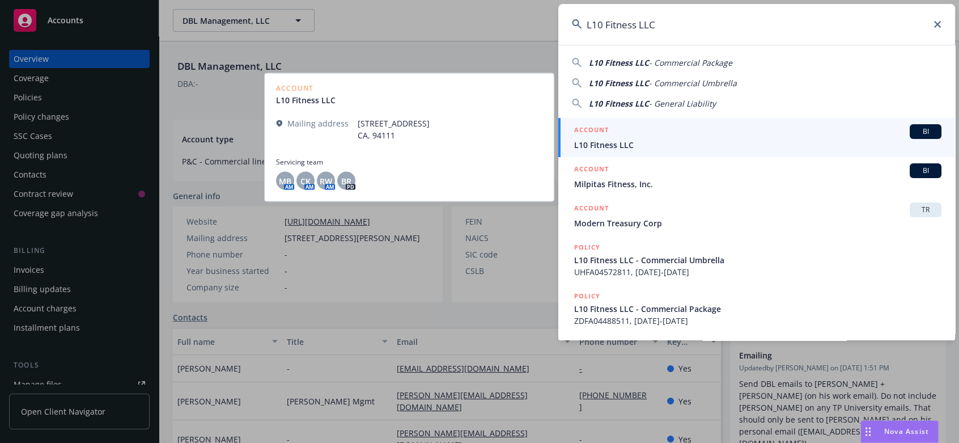
type input "L10 Fitness LLC"
click at [628, 139] on span "L10 Fitness LLC" at bounding box center [757, 145] width 367 height 12
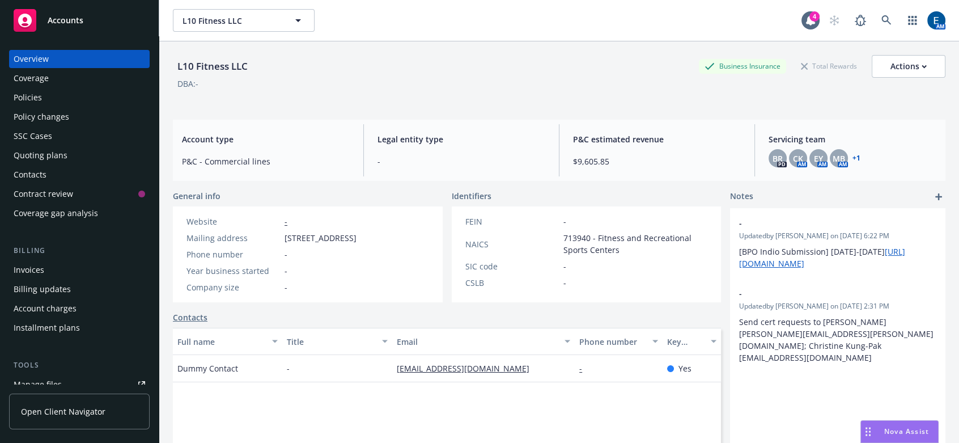
click at [19, 88] on div "Policies" at bounding box center [28, 97] width 28 height 18
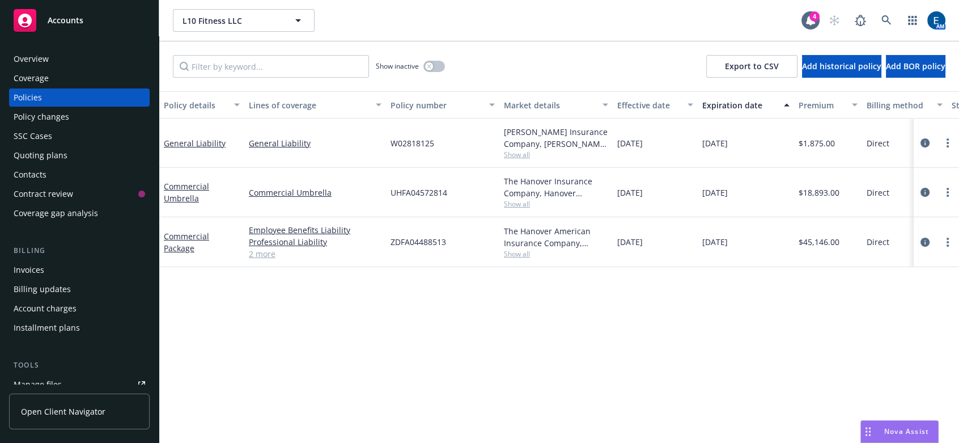
click at [505, 150] on span "Show all" at bounding box center [556, 155] width 104 height 10
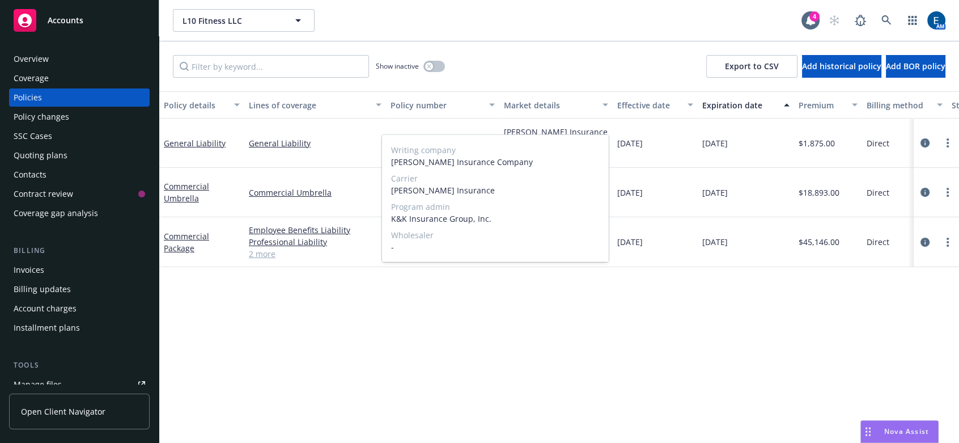
click at [615, 341] on div "Policy details Lines of coverage Policy number Market details Effective date Ex…" at bounding box center [559, 274] width 800 height 367
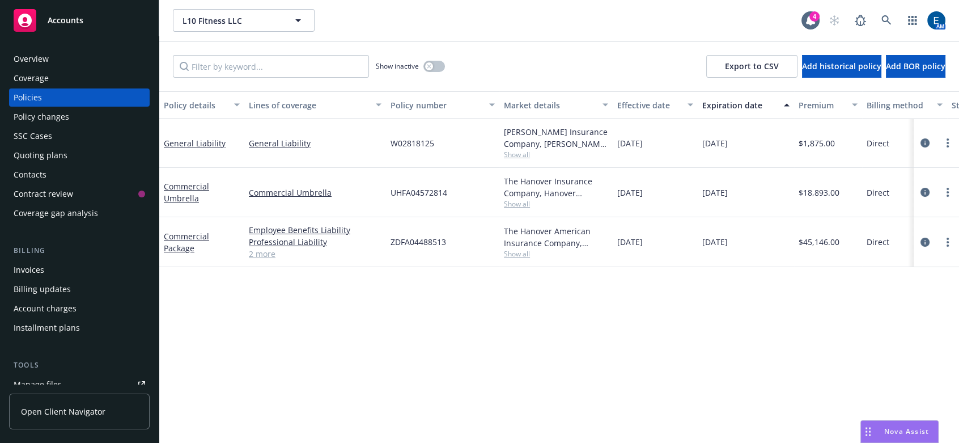
drag, startPoint x: 484, startPoint y: 32, endPoint x: 568, endPoint y: 35, distance: 84.5
click at [485, 41] on div "Show inactive Export to CSV Add historical policy Add BOR policy" at bounding box center [559, 66] width 800 height 50
click at [891, 15] on icon at bounding box center [886, 20] width 10 height 10
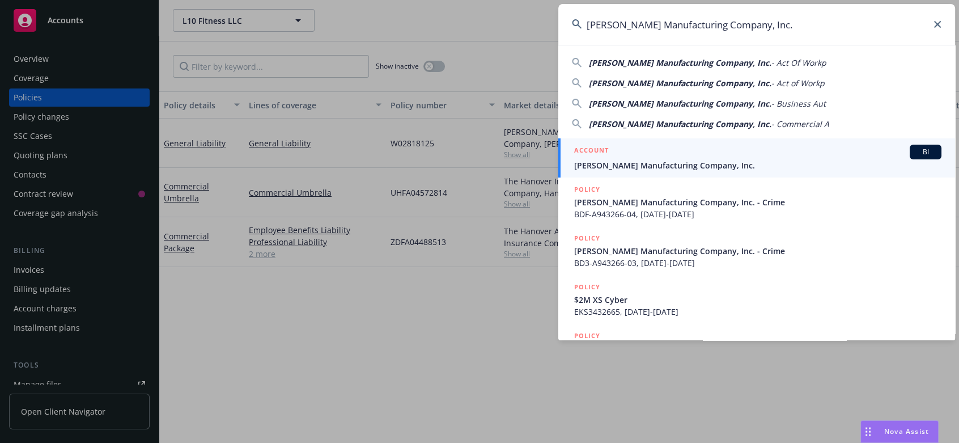
type input "Lindsey Manufacturing Company, Inc."
click at [684, 164] on span "Lindsey Manufacturing Company, Inc." at bounding box center [757, 165] width 367 height 12
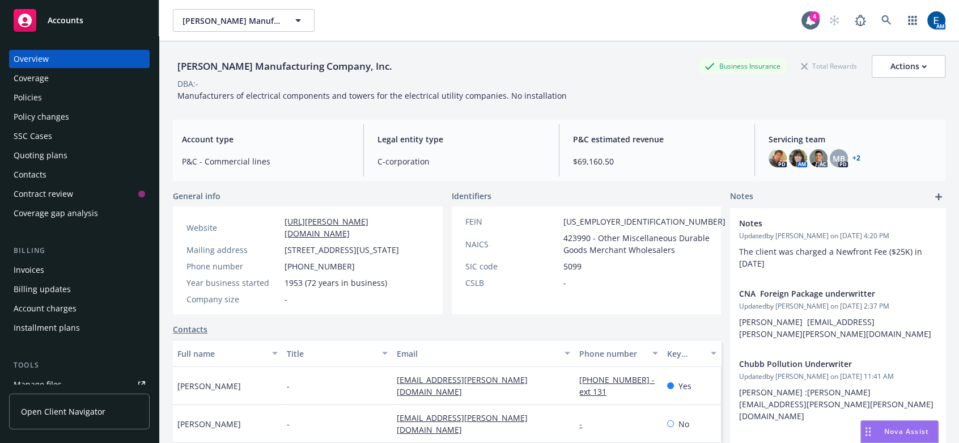
click at [852, 155] on link "+ 2" at bounding box center [856, 158] width 8 height 7
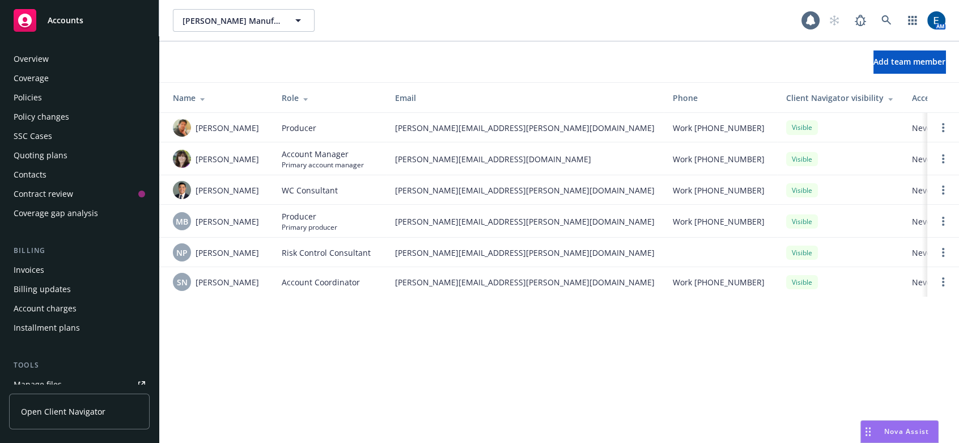
scroll to position [120, 0]
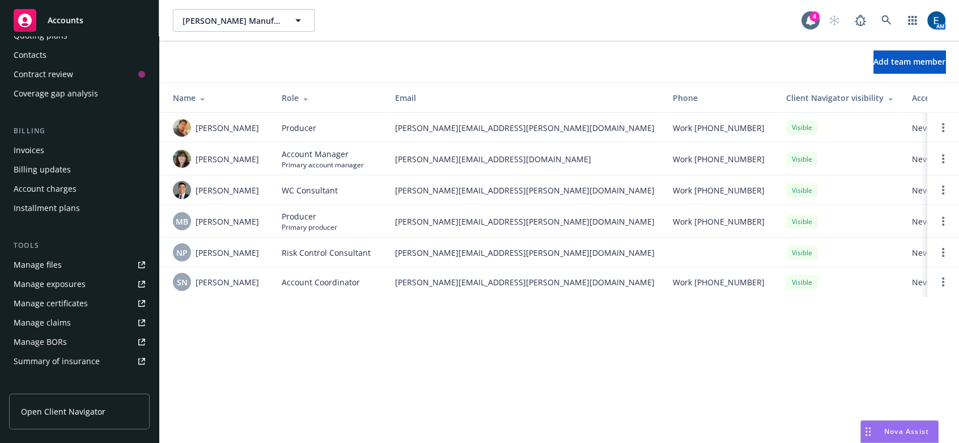
click at [664, 83] on th "Phone" at bounding box center [720, 98] width 113 height 30
click at [891, 15] on icon at bounding box center [886, 20] width 10 height 10
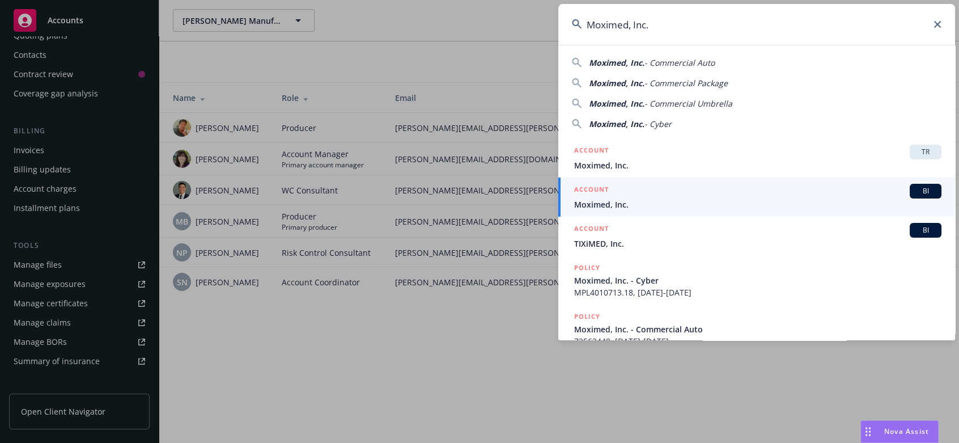
type input "Moximed, Inc."
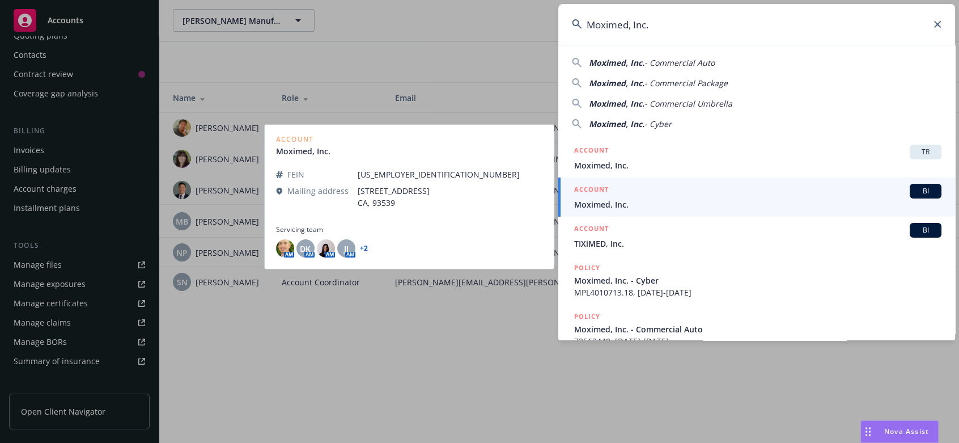
click at [641, 203] on span "Moximed, Inc." at bounding box center [757, 204] width 367 height 12
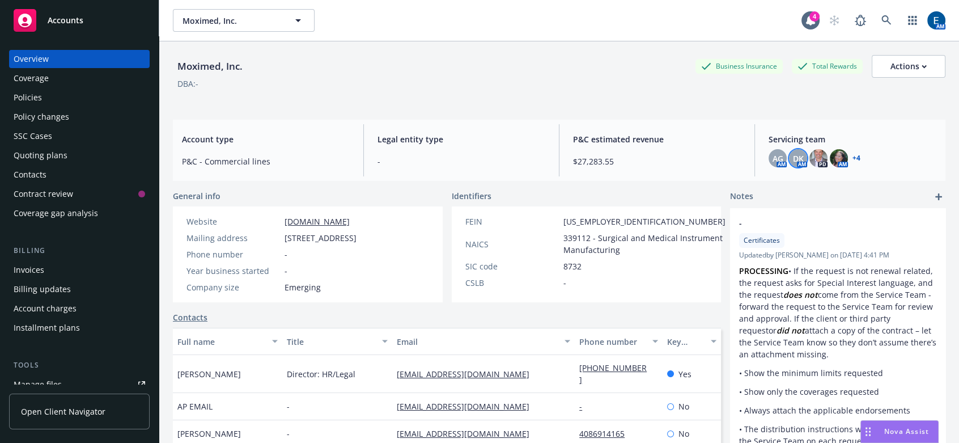
click at [793, 152] on span "DK" at bounding box center [798, 158] width 11 height 12
click at [759, 152] on div "Servicing team AG AM DK AM PD AM + 4" at bounding box center [852, 150] width 186 height 52
click at [772, 152] on span "AG" at bounding box center [777, 158] width 11 height 12
click at [852, 155] on link "+ 4" at bounding box center [856, 158] width 8 height 7
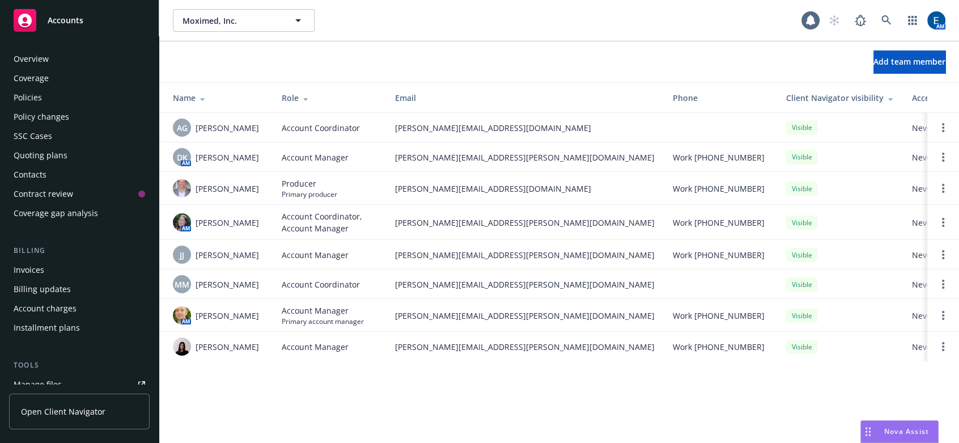
scroll to position [120, 0]
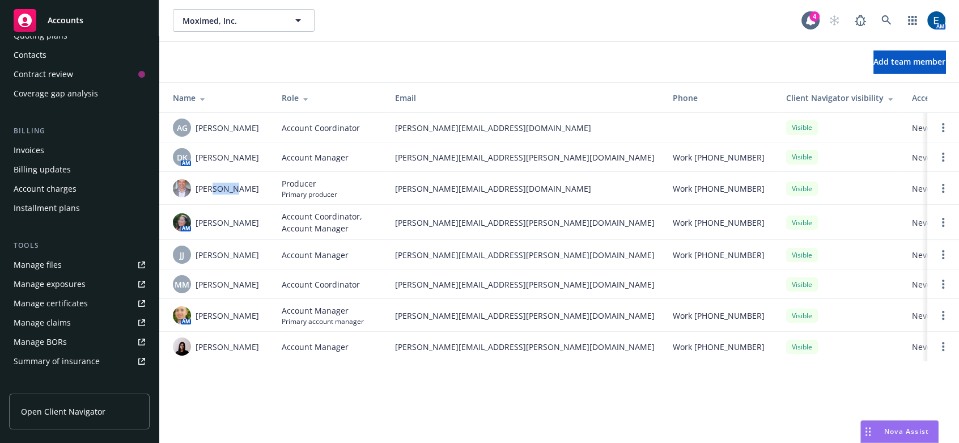
drag, startPoint x: 232, startPoint y: 180, endPoint x: 207, endPoint y: 180, distance: 25.5
click at [207, 180] on div "[PERSON_NAME]" at bounding box center [218, 188] width 91 height 18
drag, startPoint x: 241, startPoint y: 306, endPoint x: 166, endPoint y: 307, distance: 74.8
click at [166, 307] on td "AM [PERSON_NAME]" at bounding box center [215, 315] width 113 height 33
click at [595, 41] on div "Add team member" at bounding box center [559, 61] width 800 height 41
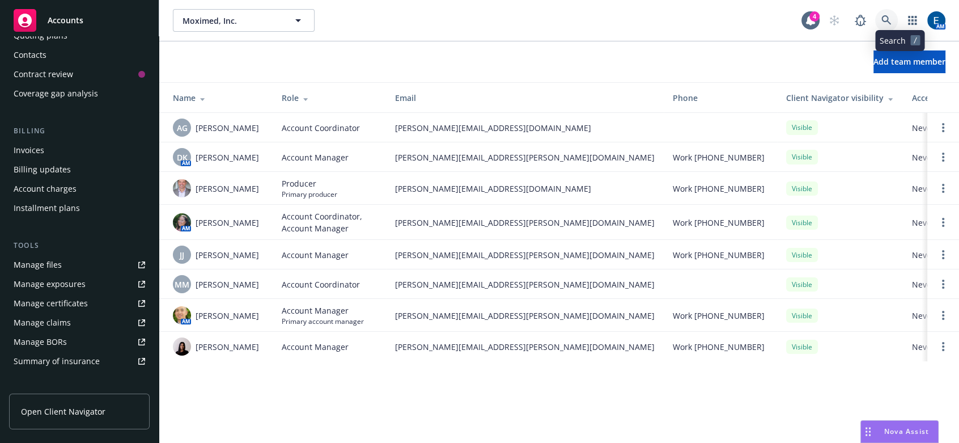
click at [891, 15] on icon at bounding box center [886, 20] width 10 height 10
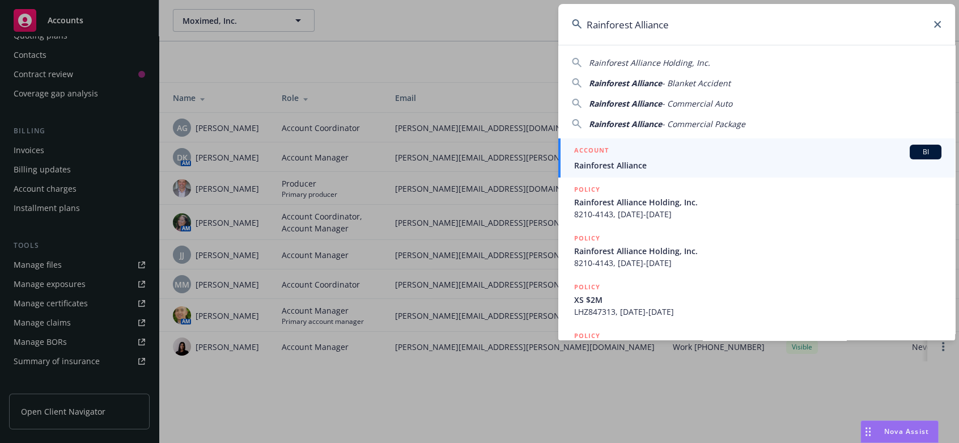
type input "Rainforest Alliance"
click at [654, 156] on div "ACCOUNT BI" at bounding box center [757, 151] width 367 height 15
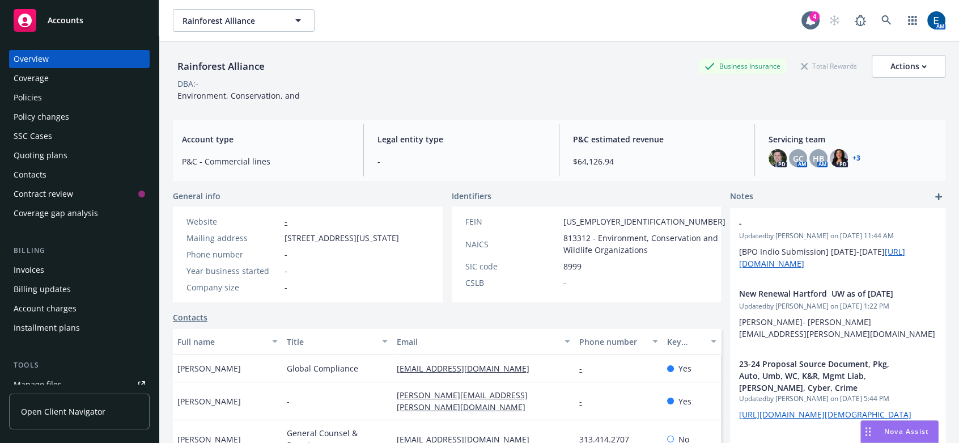
click at [19, 88] on div "Policies" at bounding box center [28, 97] width 28 height 18
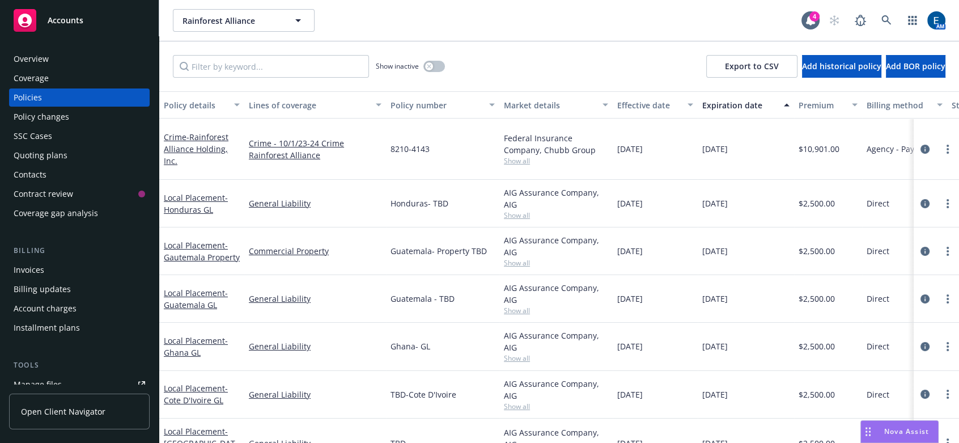
click at [590, 41] on div "Show inactive Export to CSV Add historical policy Add BOR policy" at bounding box center [559, 66] width 800 height 50
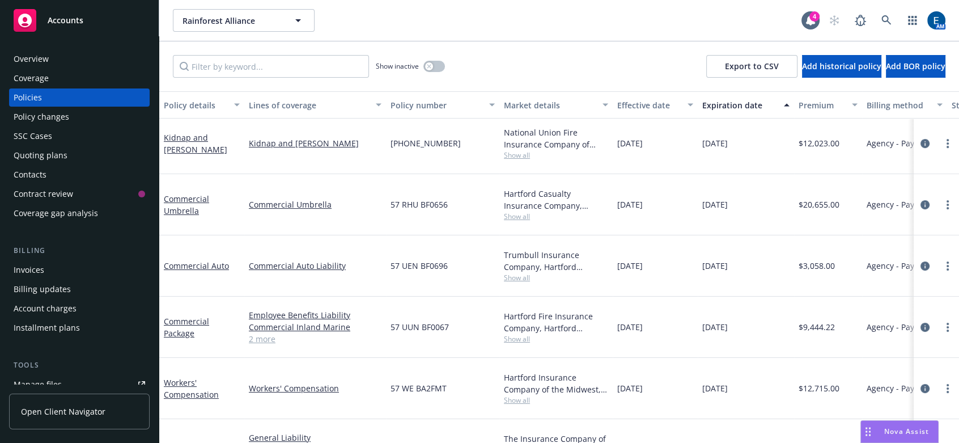
scroll to position [422, 0]
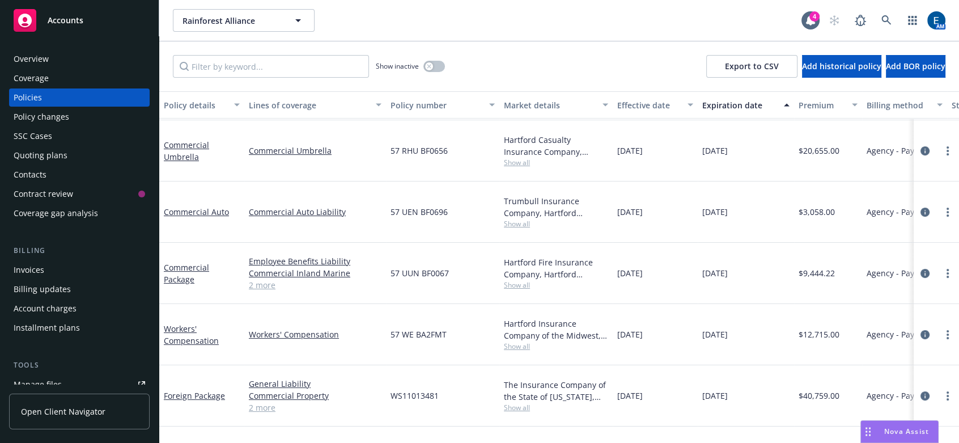
click at [517, 341] on span "Show all" at bounding box center [556, 346] width 104 height 10
click at [551, 41] on div "Show inactive Export to CSV Add historical policy Add BOR policy" at bounding box center [559, 66] width 800 height 50
click at [538, 62] on div "Show inactive Export to CSV Add historical policy Add BOR policy" at bounding box center [559, 66] width 800 height 50
click at [894, 16] on link at bounding box center [886, 20] width 23 height 23
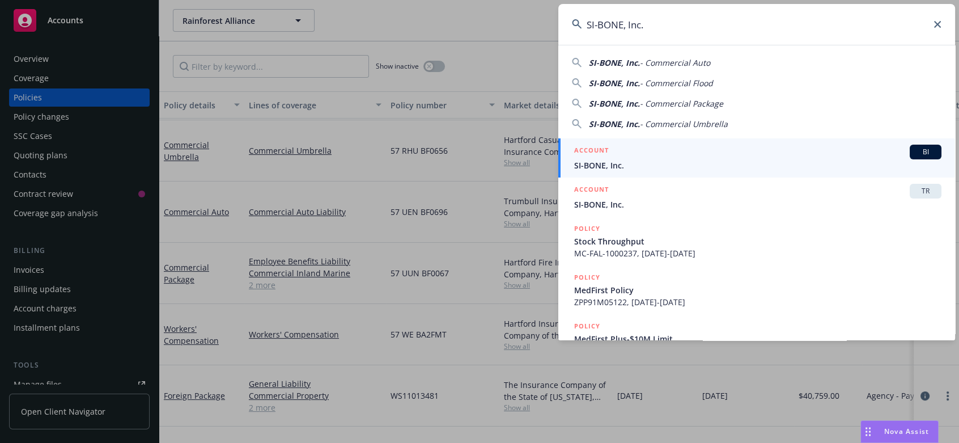
type input "SI-BONE, Inc."
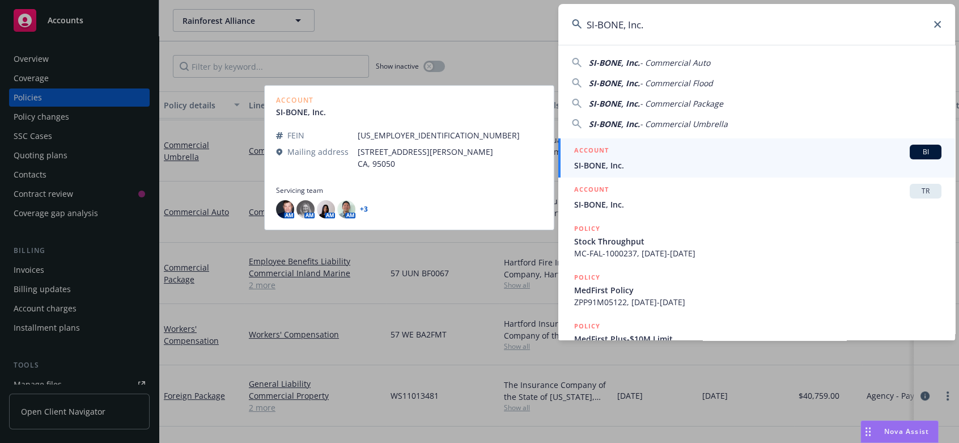
click at [615, 161] on span "SI-BONE, Inc." at bounding box center [757, 165] width 367 height 12
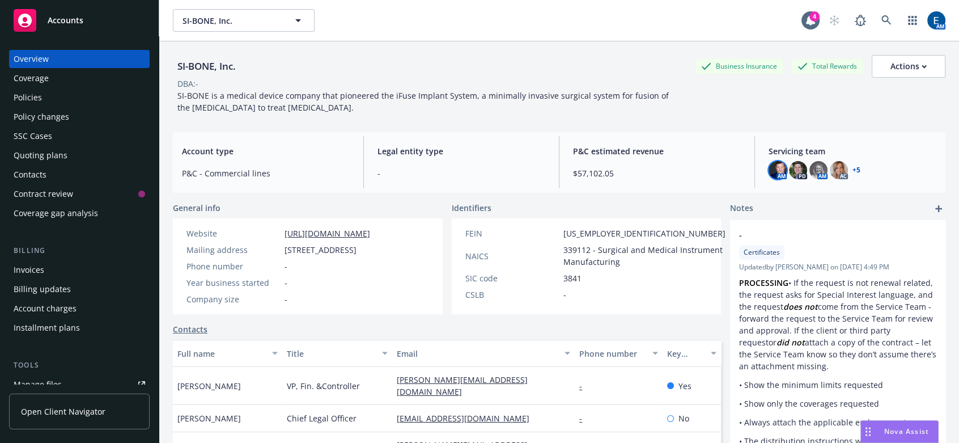
click at [770, 161] on img at bounding box center [777, 170] width 18 height 18
click at [748, 66] on div "Business Insurance Total Rewards Actions" at bounding box center [820, 66] width 250 height 23
click at [891, 15] on icon at bounding box center [886, 20] width 10 height 10
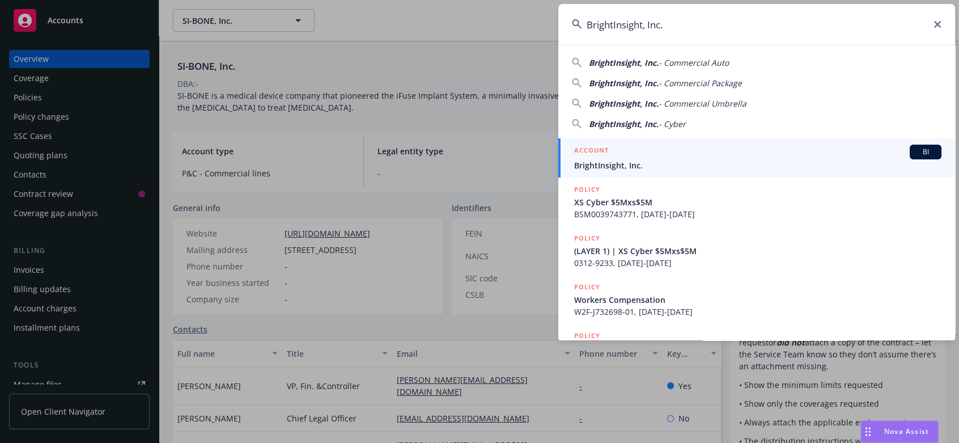
type input "BrightInsight, Inc."
click at [666, 164] on span "BrightInsight, Inc." at bounding box center [757, 165] width 367 height 12
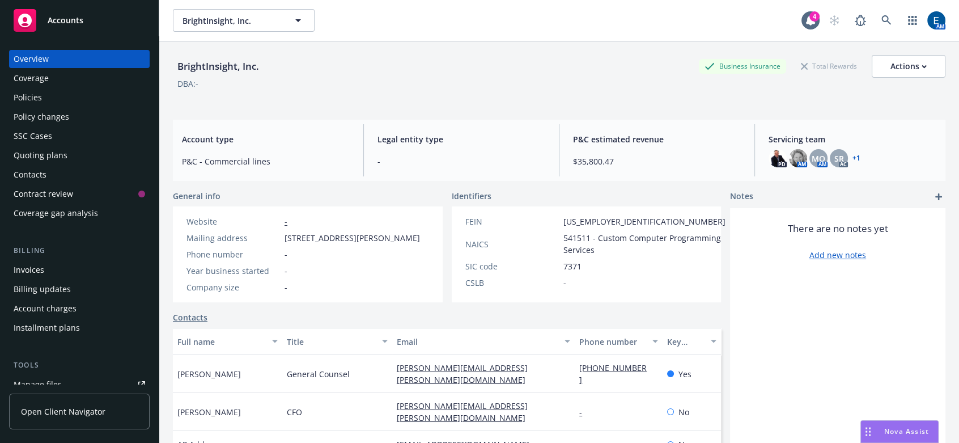
click at [51, 88] on div "Policies" at bounding box center [79, 97] width 131 height 18
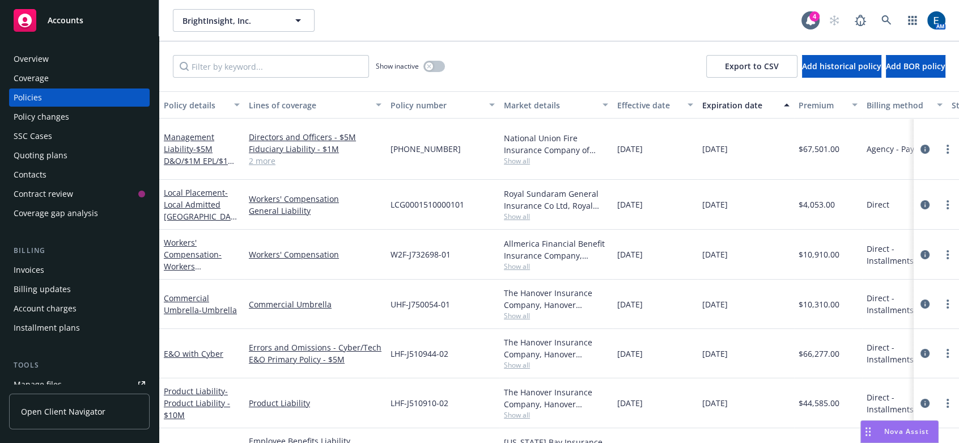
click at [606, 329] on div "The Hanover Insurance Company, Hanover Insurance Group Show all" at bounding box center [555, 353] width 113 height 49
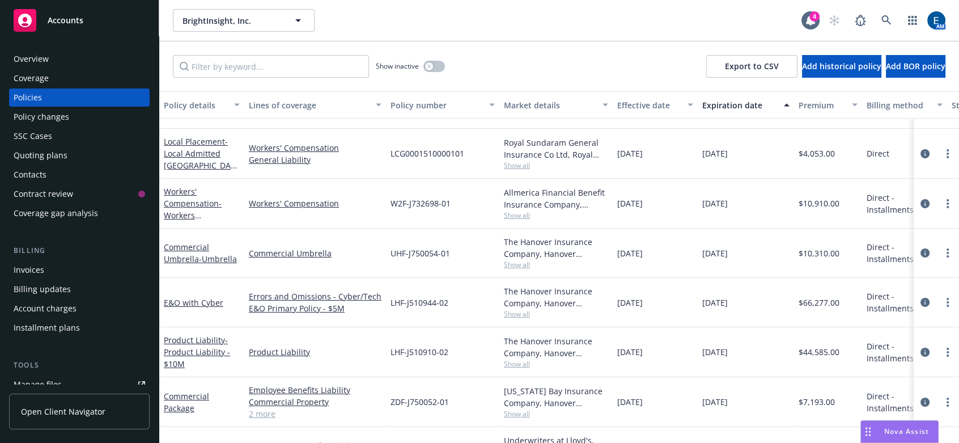
click at [670, 377] on div "[DATE]" at bounding box center [655, 402] width 85 height 50
click at [504, 409] on span "Show all" at bounding box center [556, 414] width 104 height 10
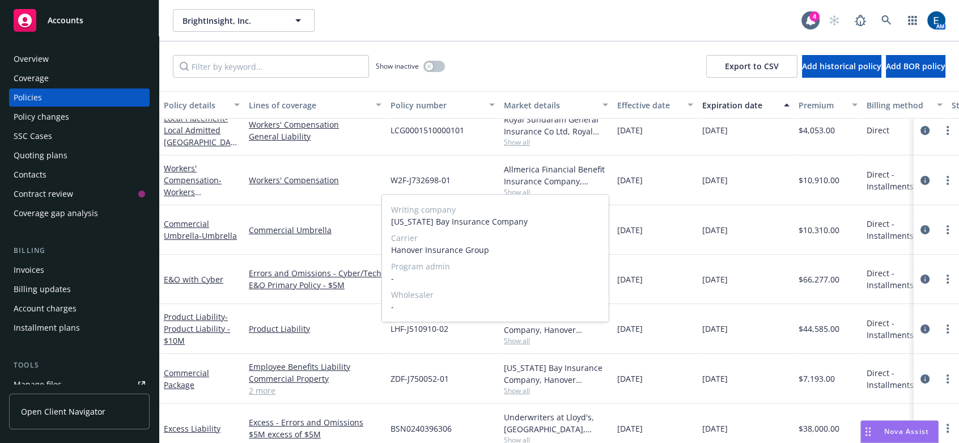
scroll to position [75, 0]
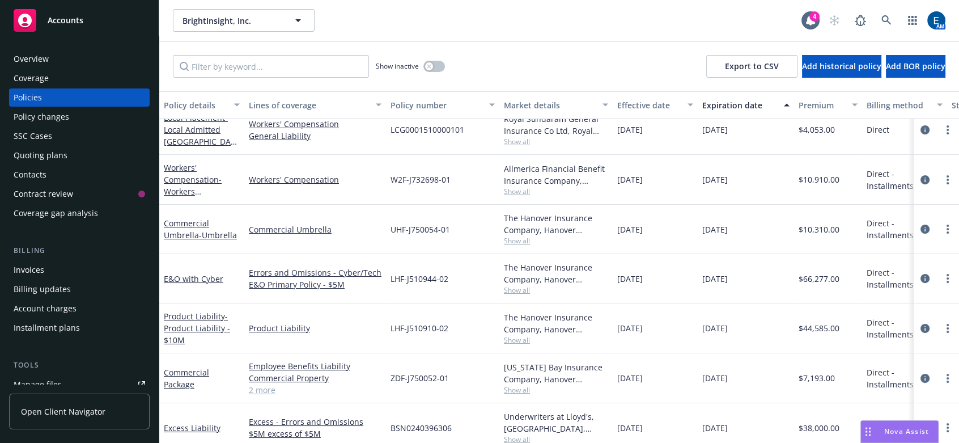
click at [709, 422] on span "[DATE]" at bounding box center [714, 428] width 25 height 12
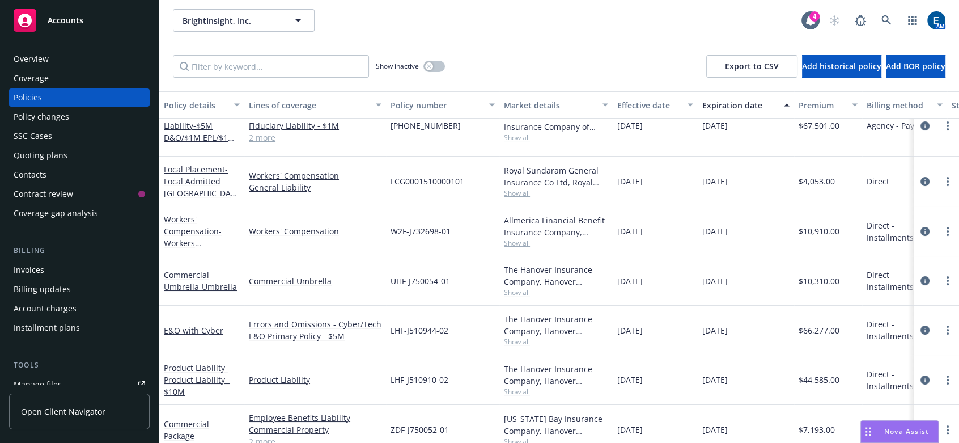
scroll to position [0, 0]
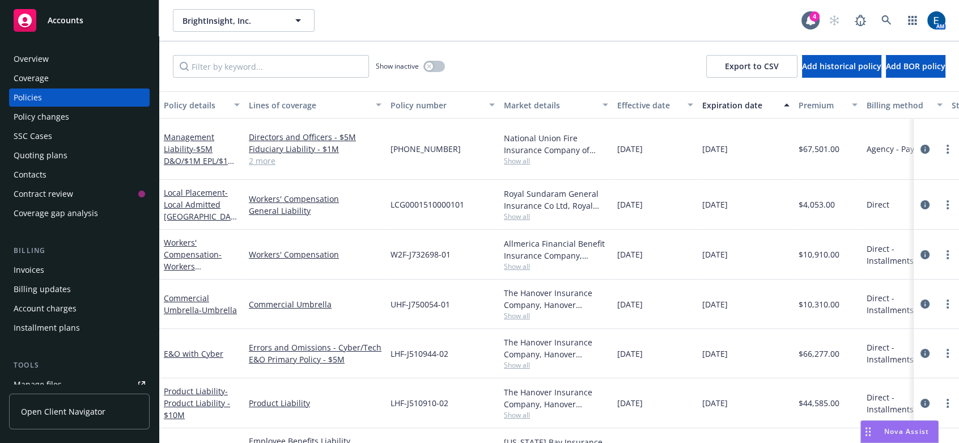
click at [555, 41] on div "Show inactive Export to CSV Add historical policy Add BOR policy" at bounding box center [559, 66] width 800 height 50
click at [891, 15] on icon at bounding box center [886, 20] width 10 height 10
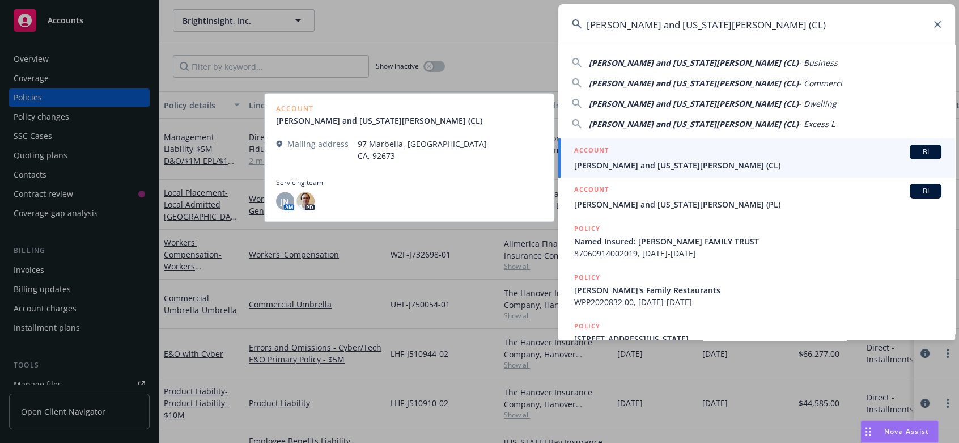
type input "[PERSON_NAME] and [US_STATE][PERSON_NAME] (CL)"
click at [671, 158] on div "ACCOUNT BI" at bounding box center [757, 151] width 367 height 15
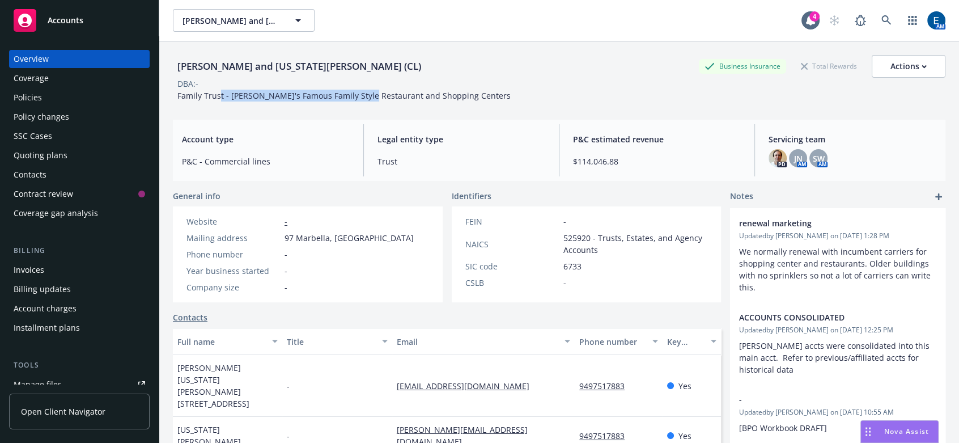
drag, startPoint x: 216, startPoint y: 86, endPoint x: 368, endPoint y: 86, distance: 151.3
click at [368, 90] on span "Family Trust - [PERSON_NAME]'s Famous Family Style Restaurant and Shopping Cent…" at bounding box center [343, 95] width 333 height 11
click at [385, 91] on span "Family Trust - [PERSON_NAME]'s Famous Family Style Restaurant and Shopping Cent…" at bounding box center [343, 95] width 333 height 11
drag, startPoint x: 259, startPoint y: 88, endPoint x: 300, endPoint y: 85, distance: 41.5
click at [300, 90] on span "Family Trust - [PERSON_NAME]'s Famous Family Style Restaurant and Shopping Cent…" at bounding box center [343, 95] width 333 height 11
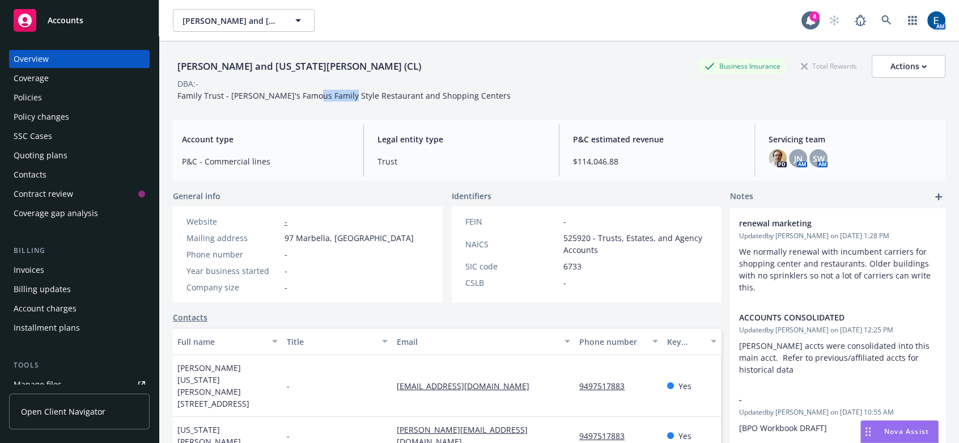
drag, startPoint x: 308, startPoint y: 85, endPoint x: 341, endPoint y: 86, distance: 32.9
click at [341, 90] on span "Family Trust - [PERSON_NAME]'s Famous Family Style Restaurant and Shopping Cent…" at bounding box center [343, 95] width 333 height 11
drag, startPoint x: 397, startPoint y: 89, endPoint x: 443, endPoint y: 89, distance: 46.5
click at [443, 90] on span "Family Trust - [PERSON_NAME]'s Famous Family Style Restaurant and Shopping Cent…" at bounding box center [343, 95] width 333 height 11
click at [40, 88] on div "Policies" at bounding box center [79, 97] width 131 height 18
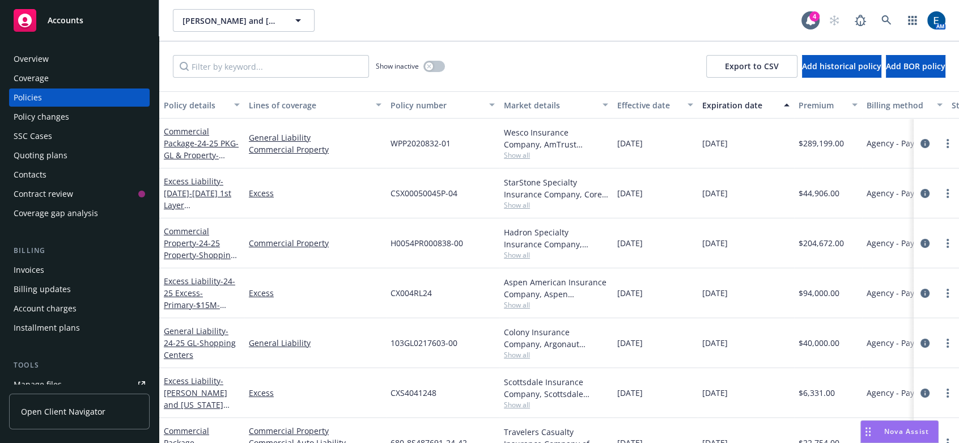
click at [579, 44] on div "Show inactive Export to CSV Add historical policy Add BOR policy" at bounding box center [559, 66] width 800 height 50
click at [891, 16] on icon at bounding box center [886, 20] width 10 height 10
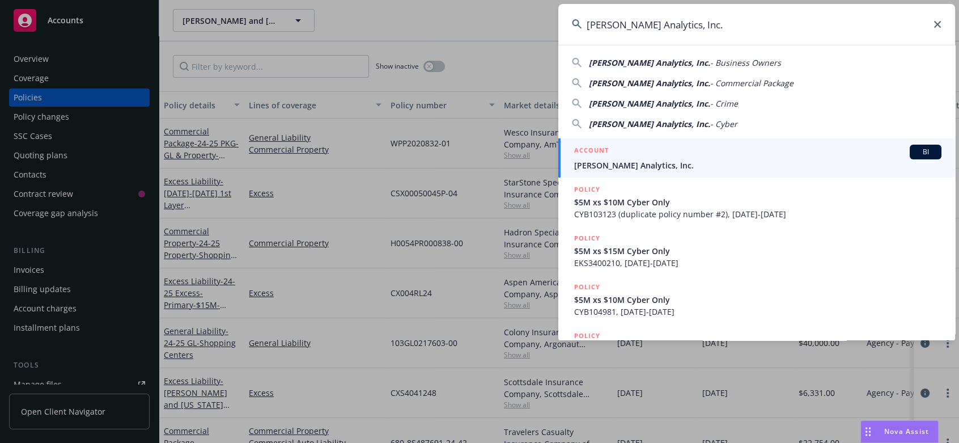
type input "[PERSON_NAME] Analytics, Inc."
click at [657, 176] on link "ACCOUNT BI [PERSON_NAME] Analytics, Inc." at bounding box center [756, 157] width 397 height 39
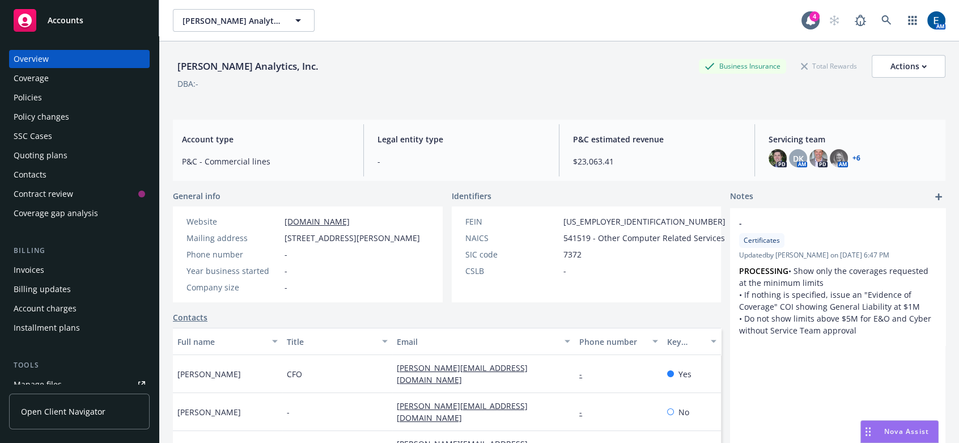
click at [29, 88] on div "Policies" at bounding box center [28, 97] width 28 height 18
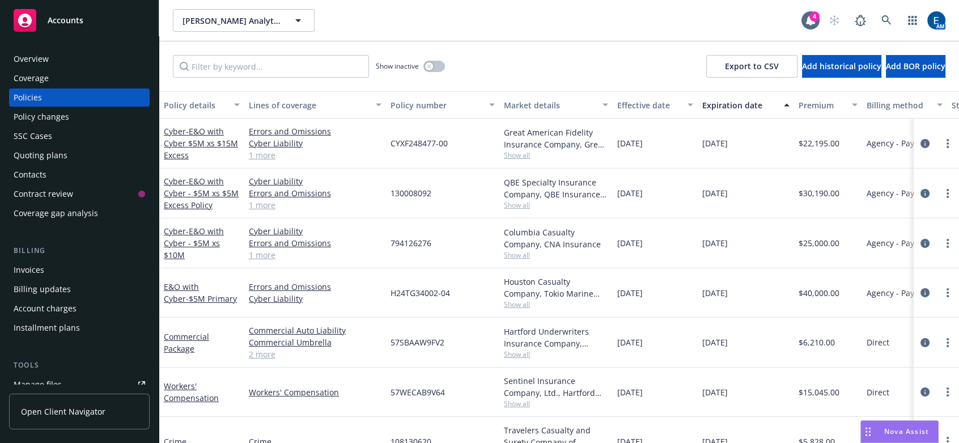
drag, startPoint x: 556, startPoint y: 31, endPoint x: 697, endPoint y: 29, distance: 141.1
click at [558, 31] on div "[PERSON_NAME] Analytics, Inc. [PERSON_NAME] Analytics, Inc. 4 AM" at bounding box center [559, 20] width 800 height 41
click at [892, 18] on link at bounding box center [886, 20] width 23 height 23
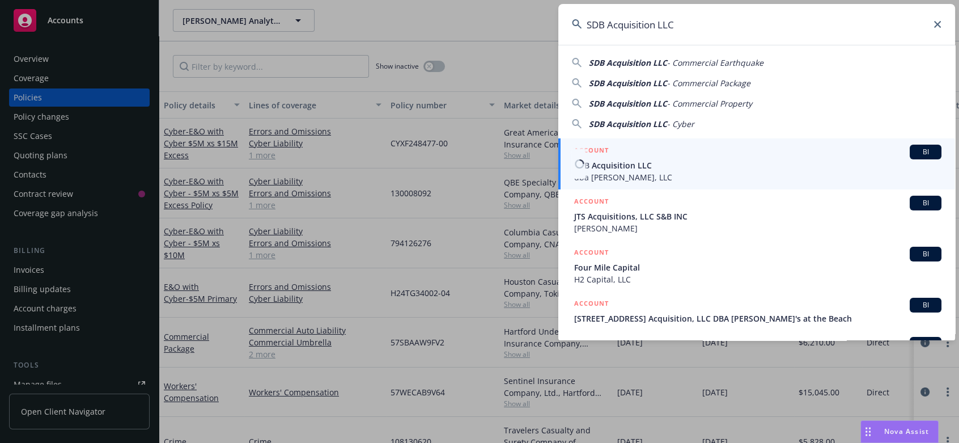
type input "SDB Acquisition LLC"
click at [627, 160] on span "SDB Acquisition LLC" at bounding box center [757, 165] width 367 height 12
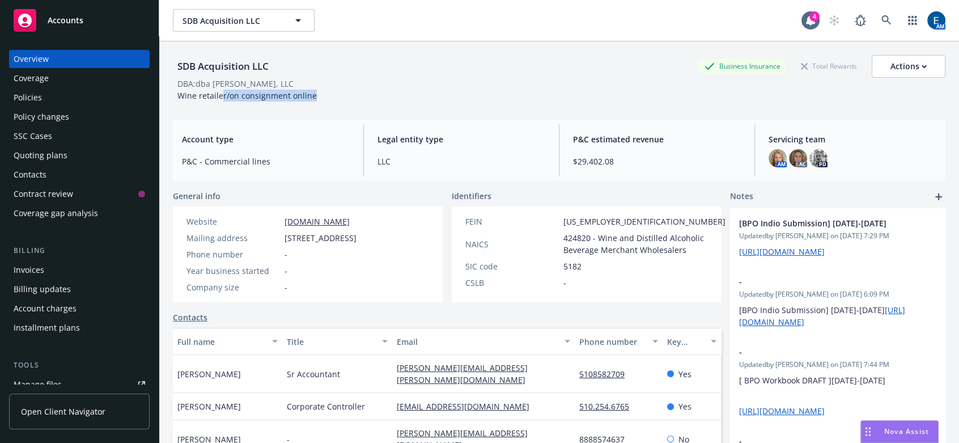
drag, startPoint x: 220, startPoint y: 86, endPoint x: 323, endPoint y: 93, distance: 103.4
click at [323, 93] on div "SDB Acquisition LLC Business Insurance Total Rewards Actions DBA: dba [PERSON_N…" at bounding box center [559, 75] width 772 height 69
click at [357, 95] on div "SDB Acquisition LLC Business Insurance Total Rewards Actions DBA: dba [PERSON_N…" at bounding box center [559, 75] width 772 height 69
